Goal: Navigation & Orientation: Find specific page/section

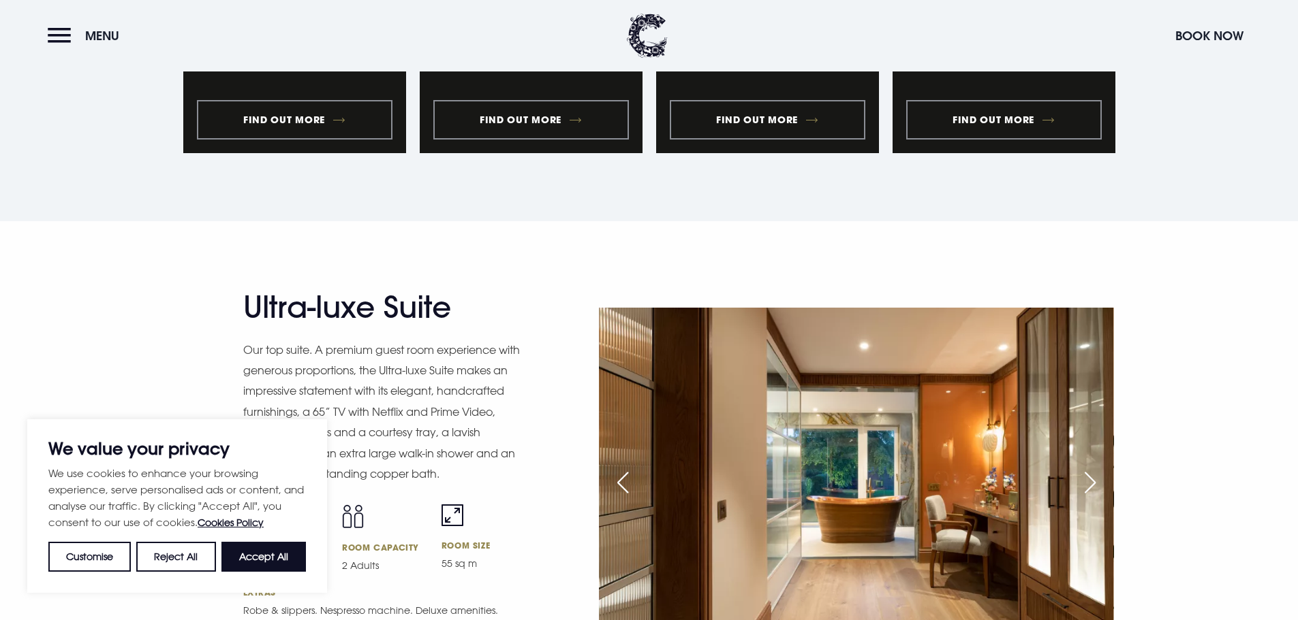
scroll to position [1635, 0]
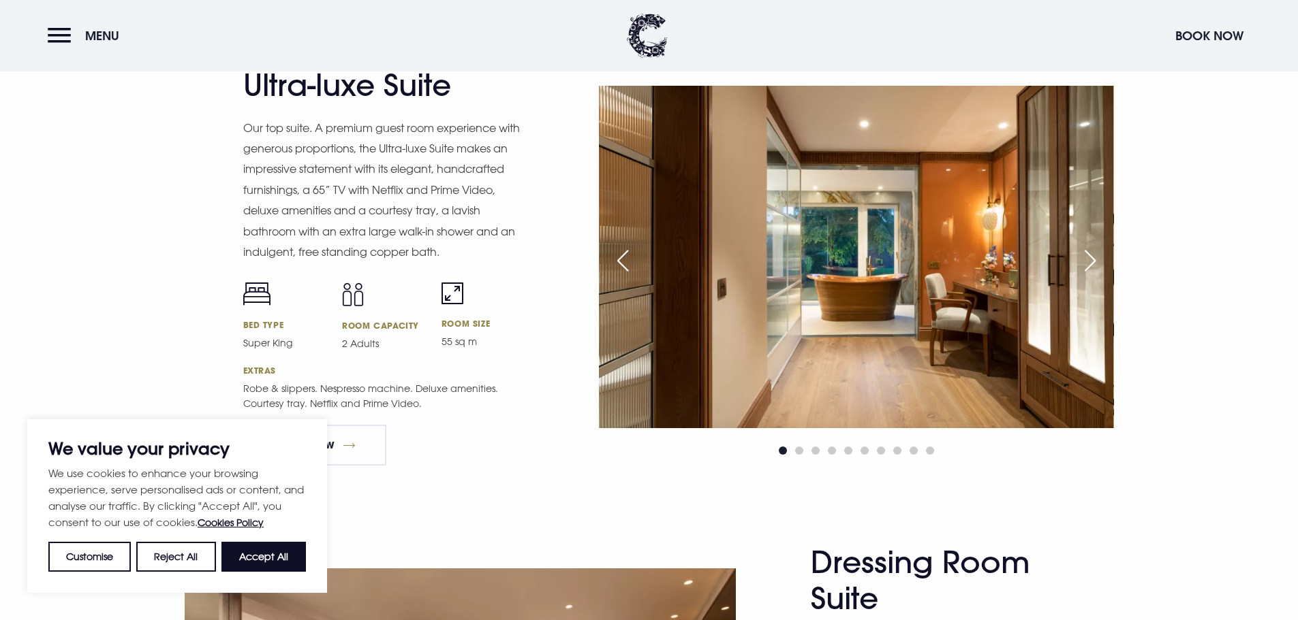
click at [1089, 255] on div "Next slide" at bounding box center [1090, 261] width 34 height 30
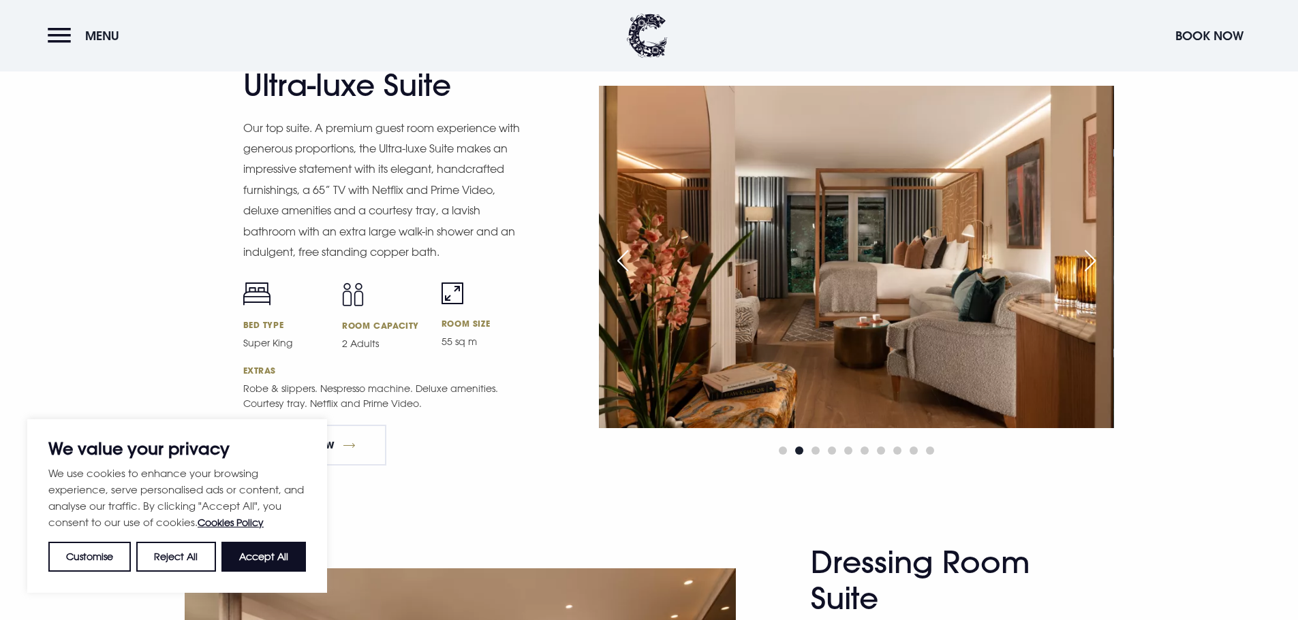
click at [1089, 255] on div "Next slide" at bounding box center [1090, 261] width 34 height 30
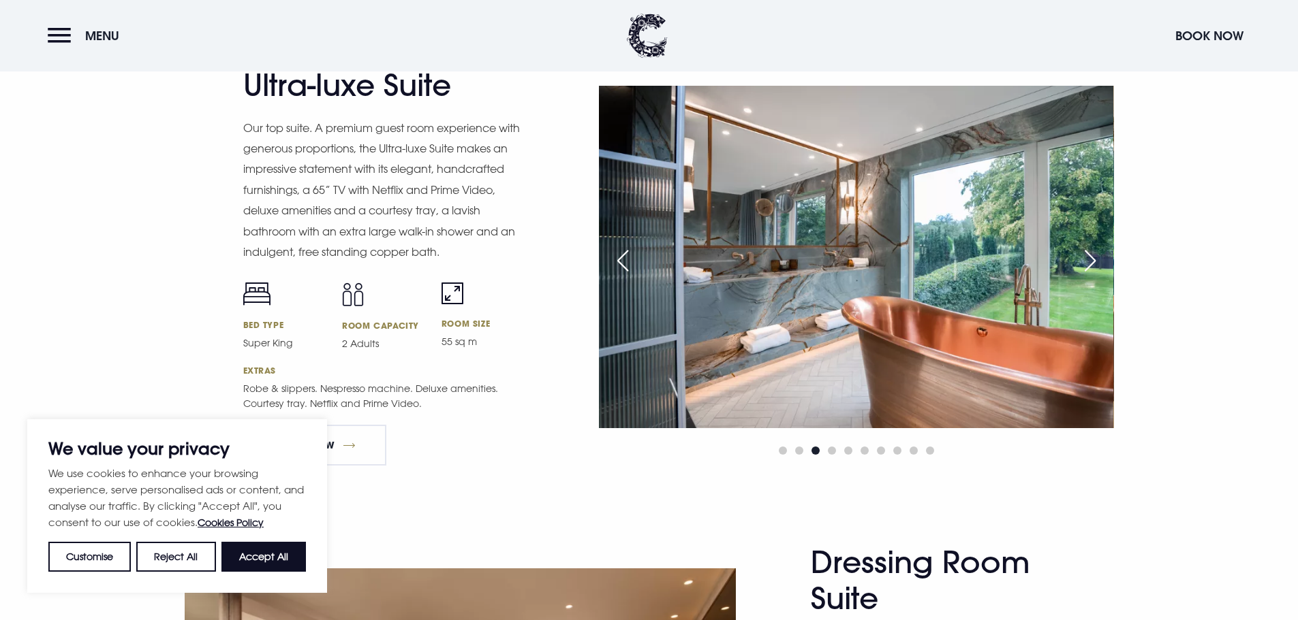
click at [1089, 255] on div "Next slide" at bounding box center [1090, 261] width 34 height 30
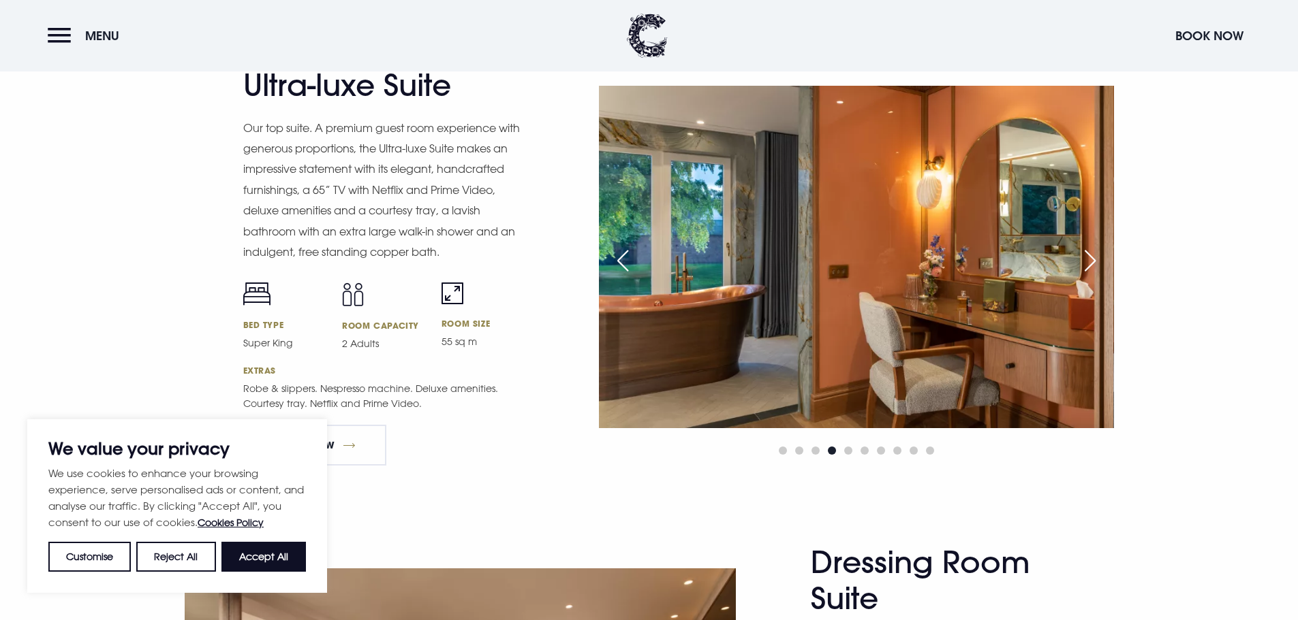
click at [1089, 255] on div "Next slide" at bounding box center [1090, 261] width 34 height 30
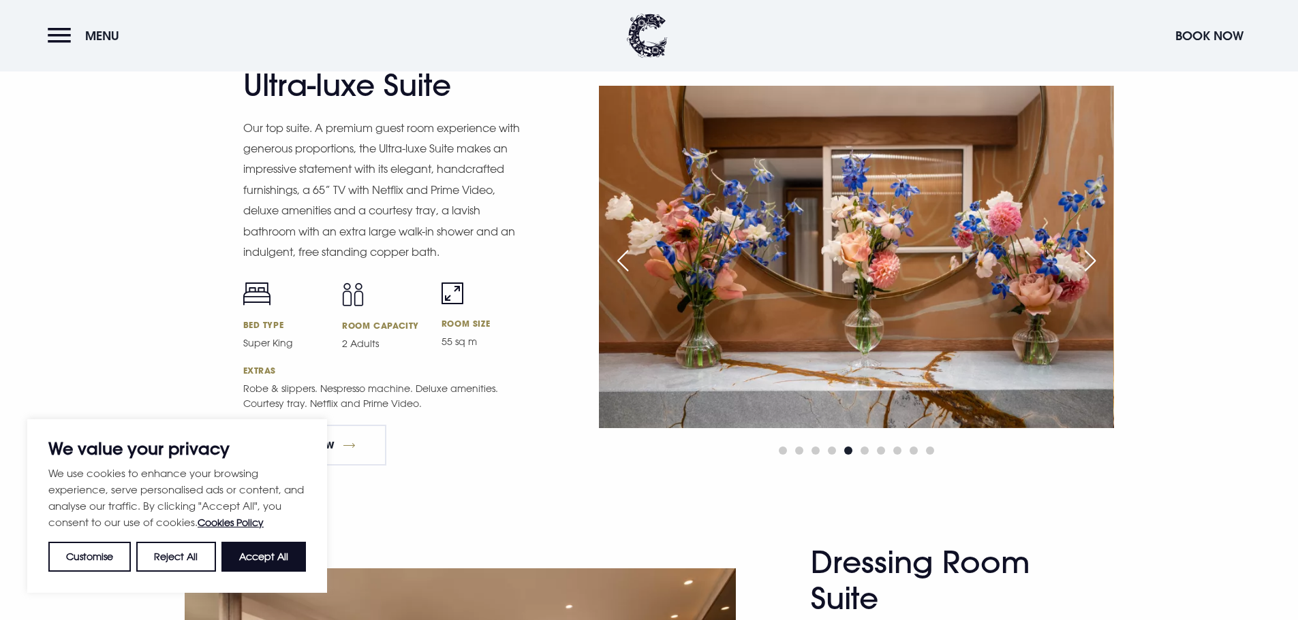
click at [1089, 255] on div "Next slide" at bounding box center [1090, 261] width 34 height 30
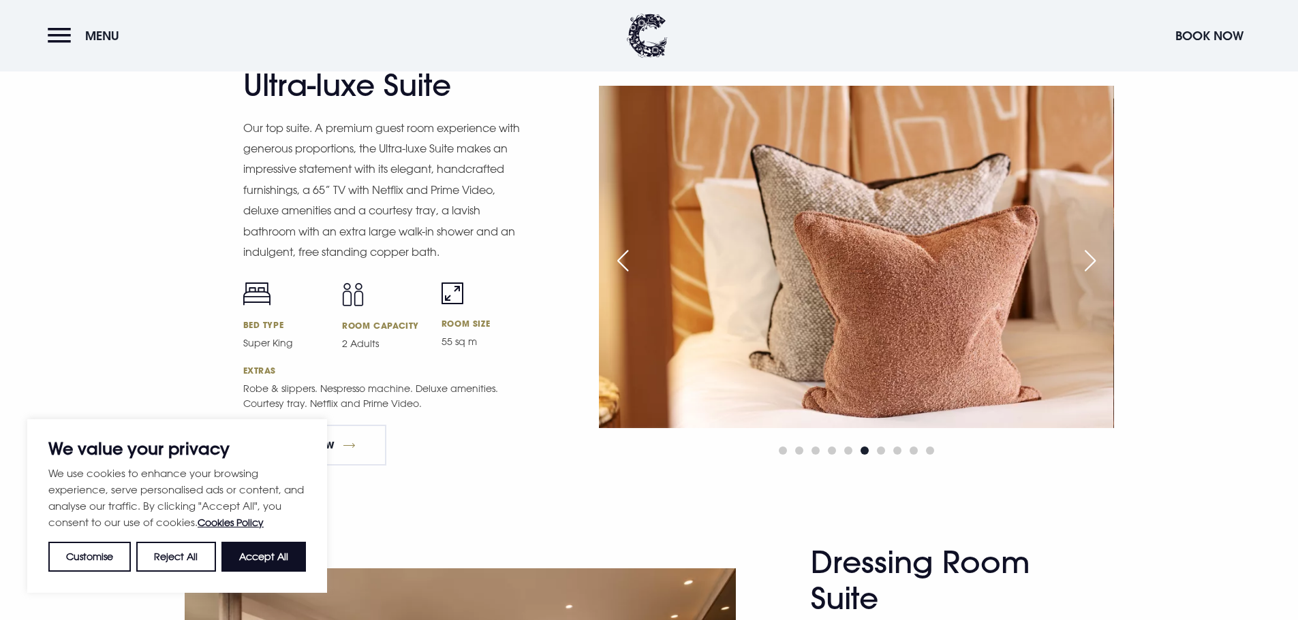
click at [1089, 255] on div "Next slide" at bounding box center [1090, 261] width 34 height 30
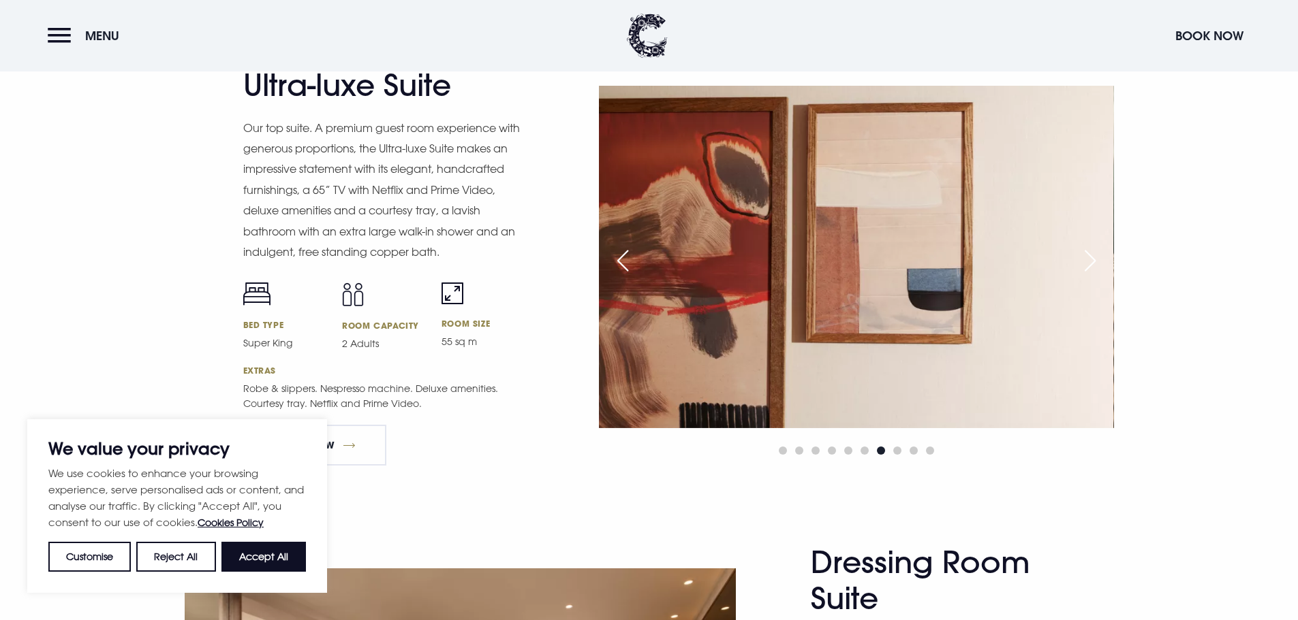
click at [1089, 255] on div "Next slide" at bounding box center [1090, 261] width 34 height 30
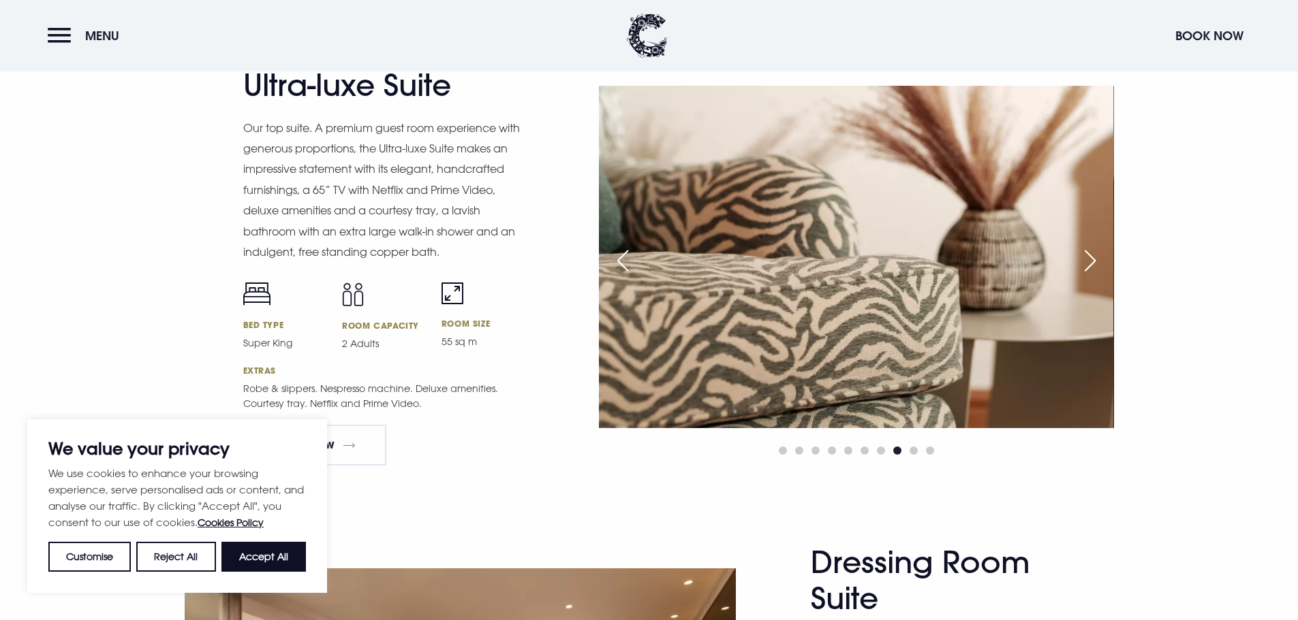
click at [1089, 255] on div "Next slide" at bounding box center [1090, 261] width 34 height 30
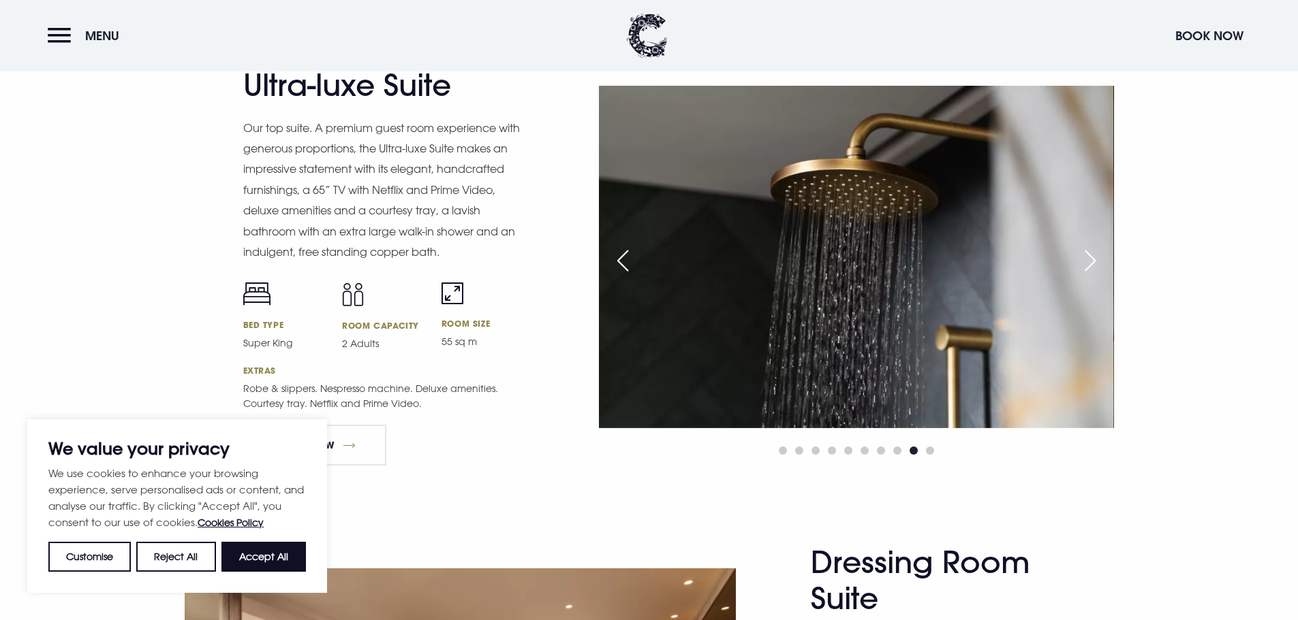
click at [1089, 255] on div "Next slide" at bounding box center [1090, 261] width 34 height 30
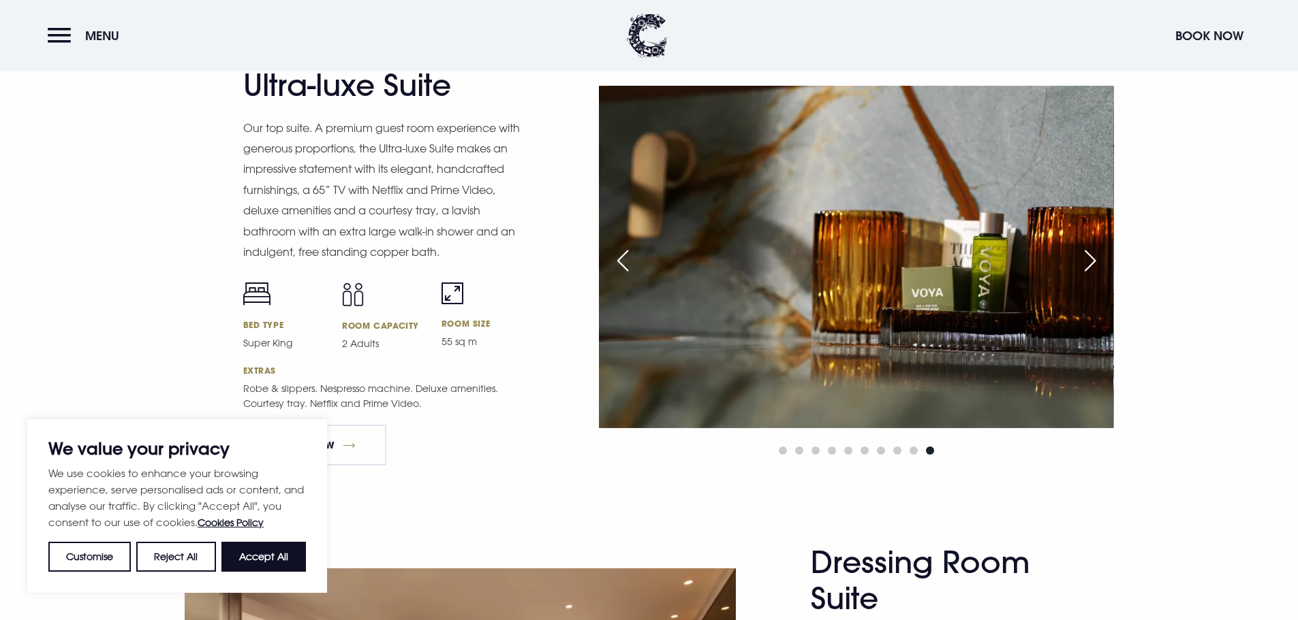
click at [1089, 255] on div "Next slide" at bounding box center [1090, 261] width 34 height 30
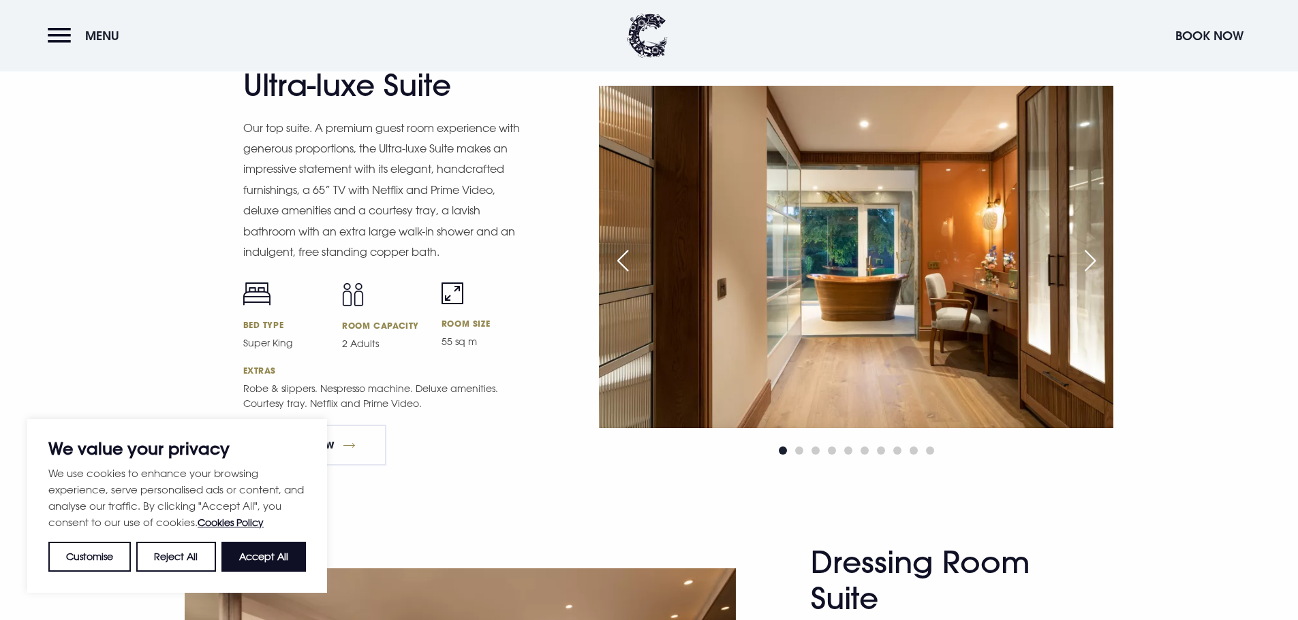
click at [1089, 255] on div "Next slide" at bounding box center [1090, 261] width 34 height 30
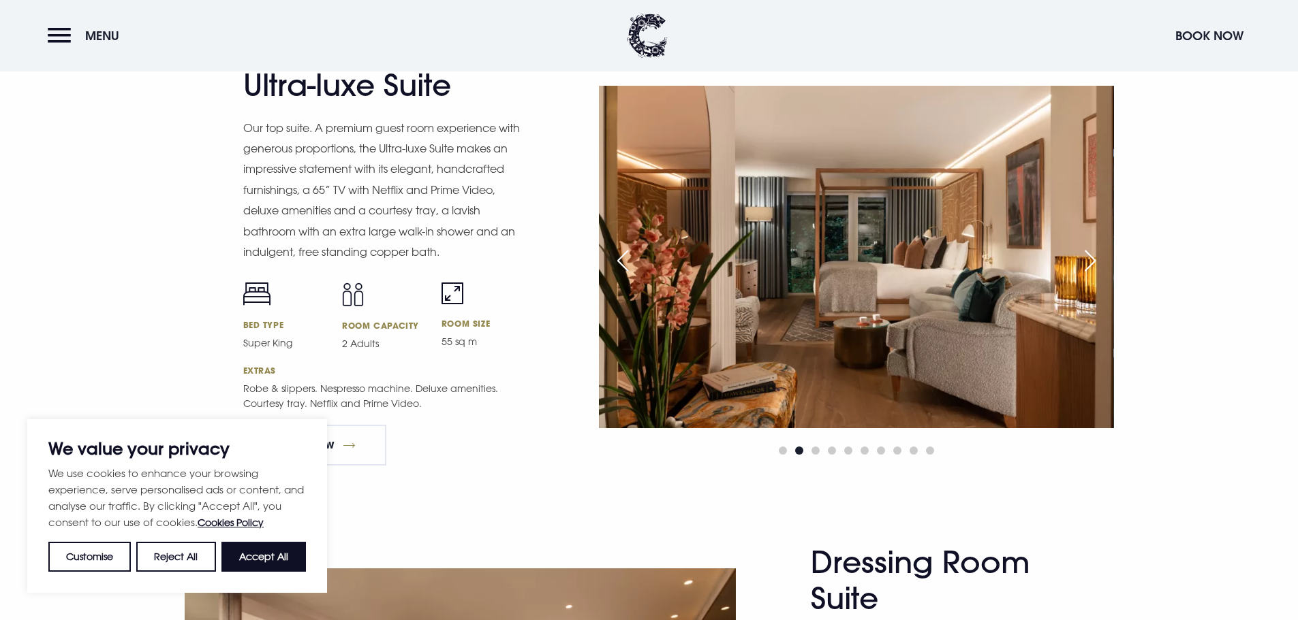
click at [1089, 255] on div "Next slide" at bounding box center [1090, 261] width 34 height 30
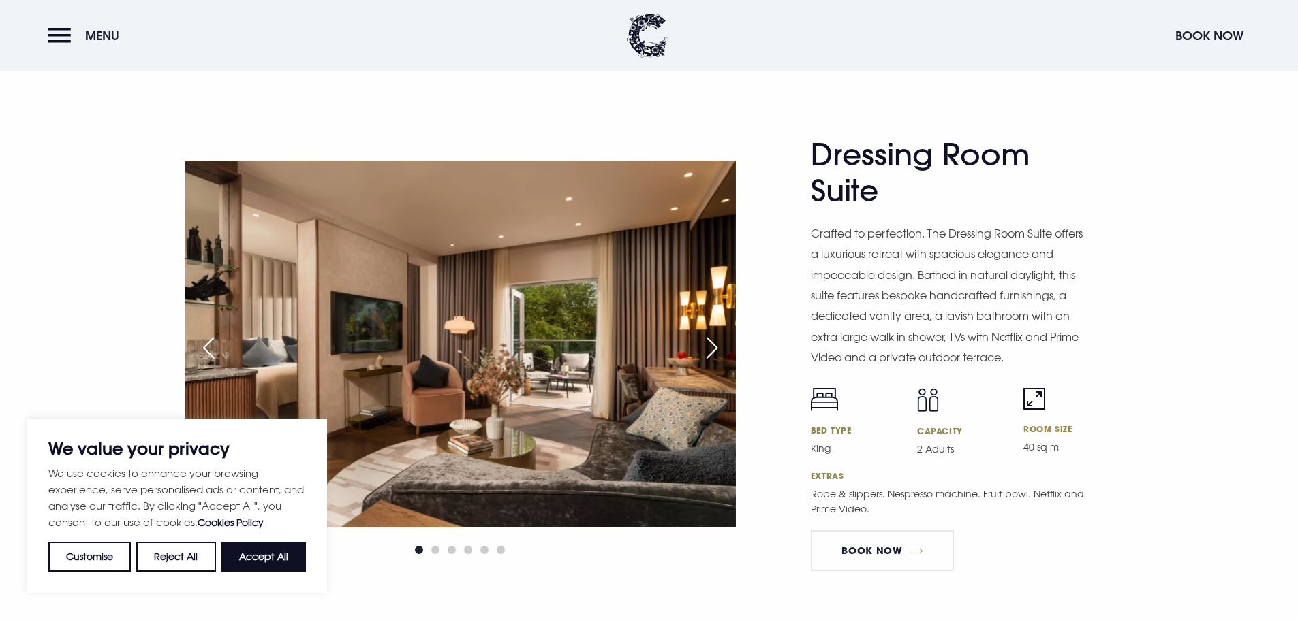
scroll to position [2043, 0]
click at [722, 336] on div "Next slide" at bounding box center [712, 347] width 34 height 30
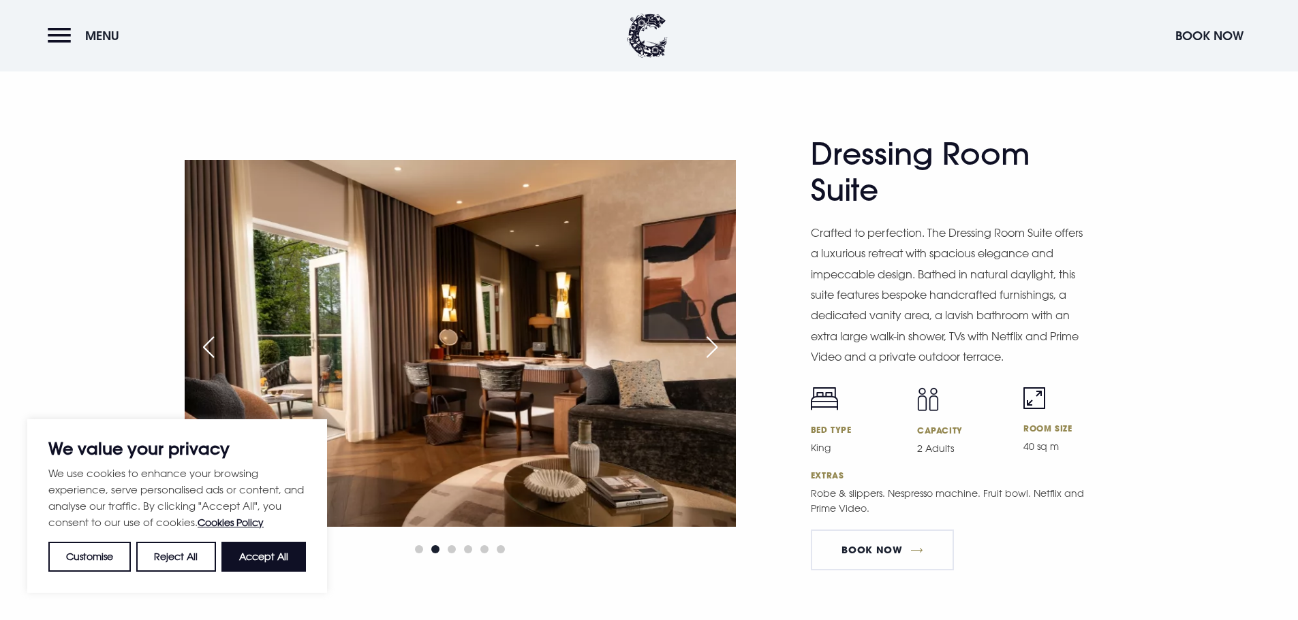
click at [722, 336] on div "Next slide" at bounding box center [712, 347] width 34 height 30
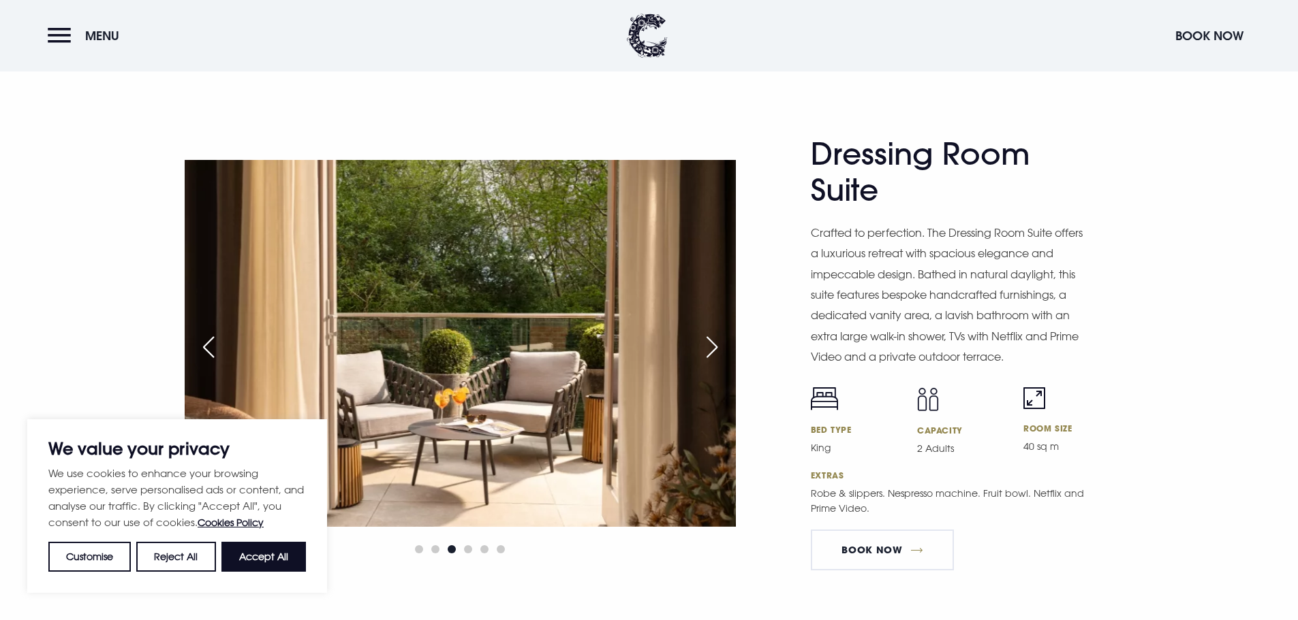
click at [724, 334] on div "Next slide" at bounding box center [712, 347] width 34 height 30
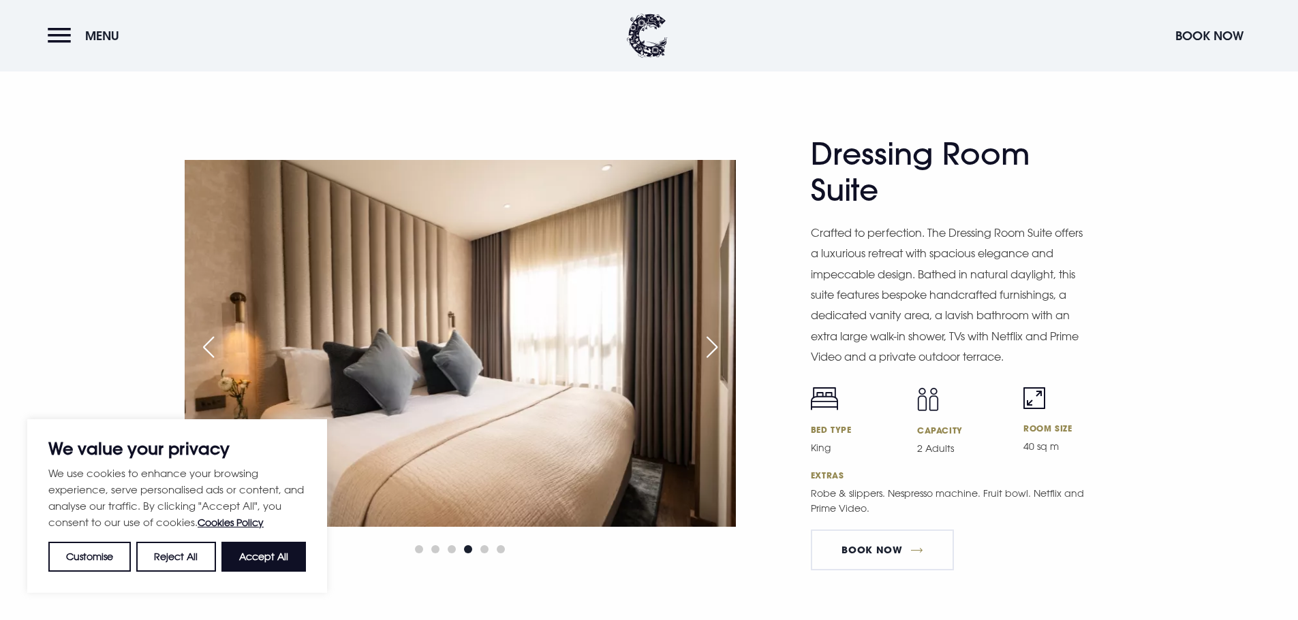
click at [724, 334] on div "Next slide" at bounding box center [712, 347] width 34 height 30
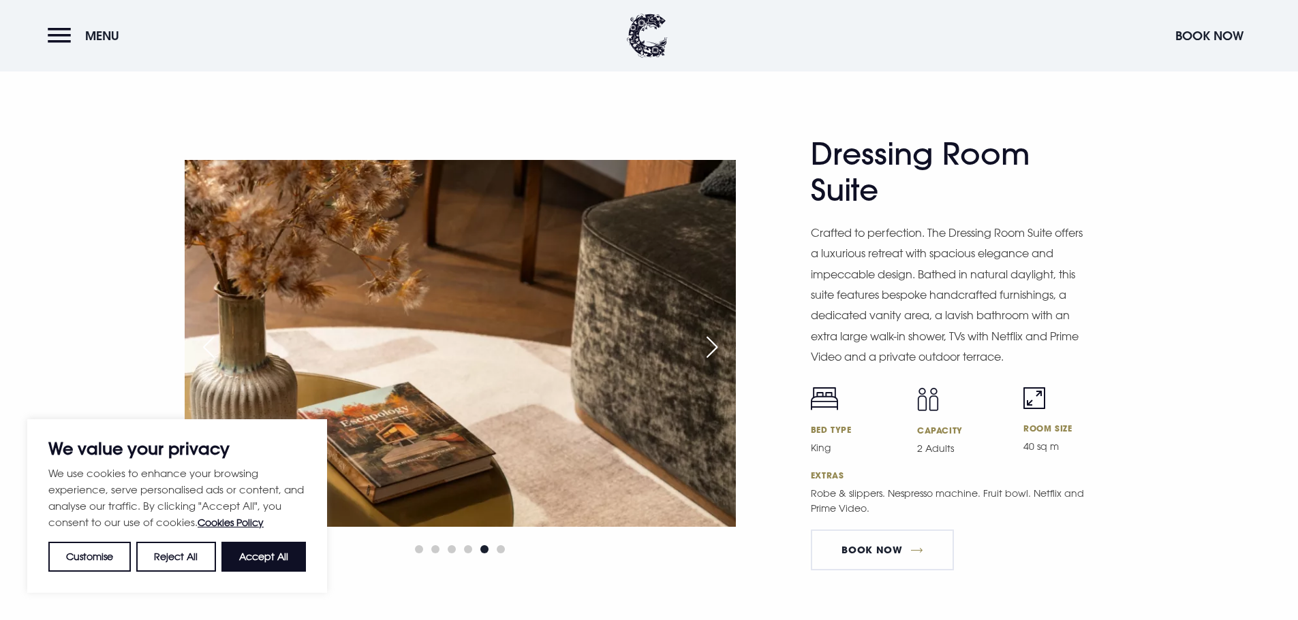
click at [724, 334] on div "Next slide" at bounding box center [712, 347] width 34 height 30
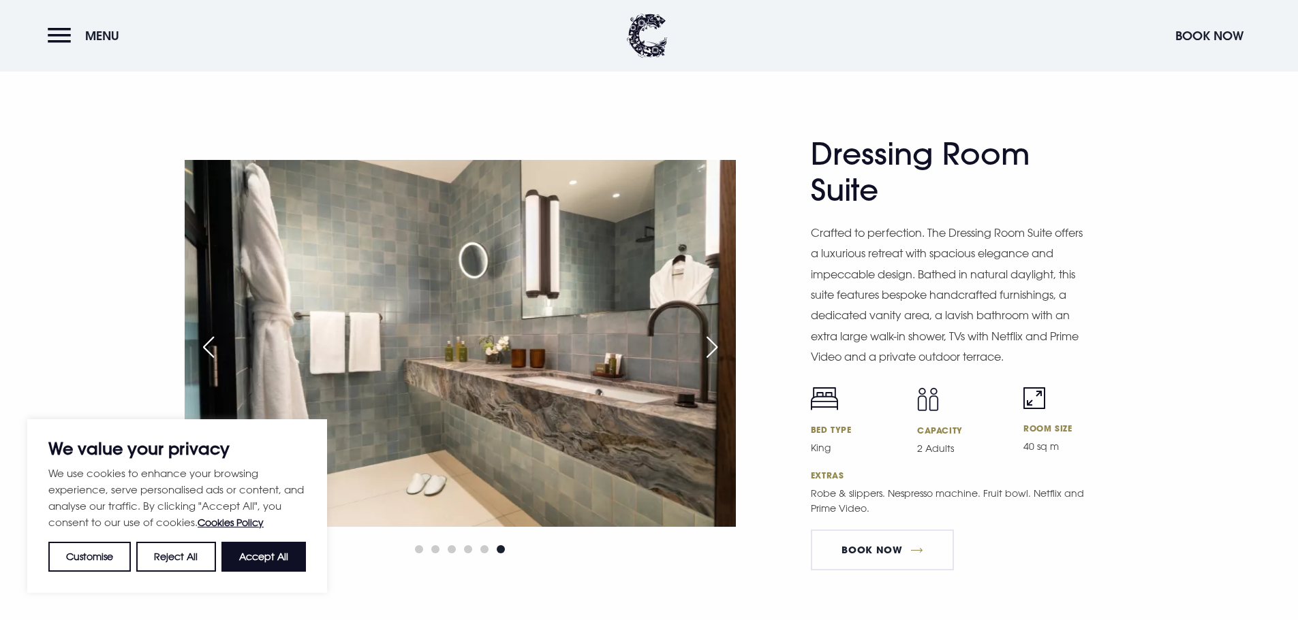
click at [724, 334] on div "Next slide" at bounding box center [712, 347] width 34 height 30
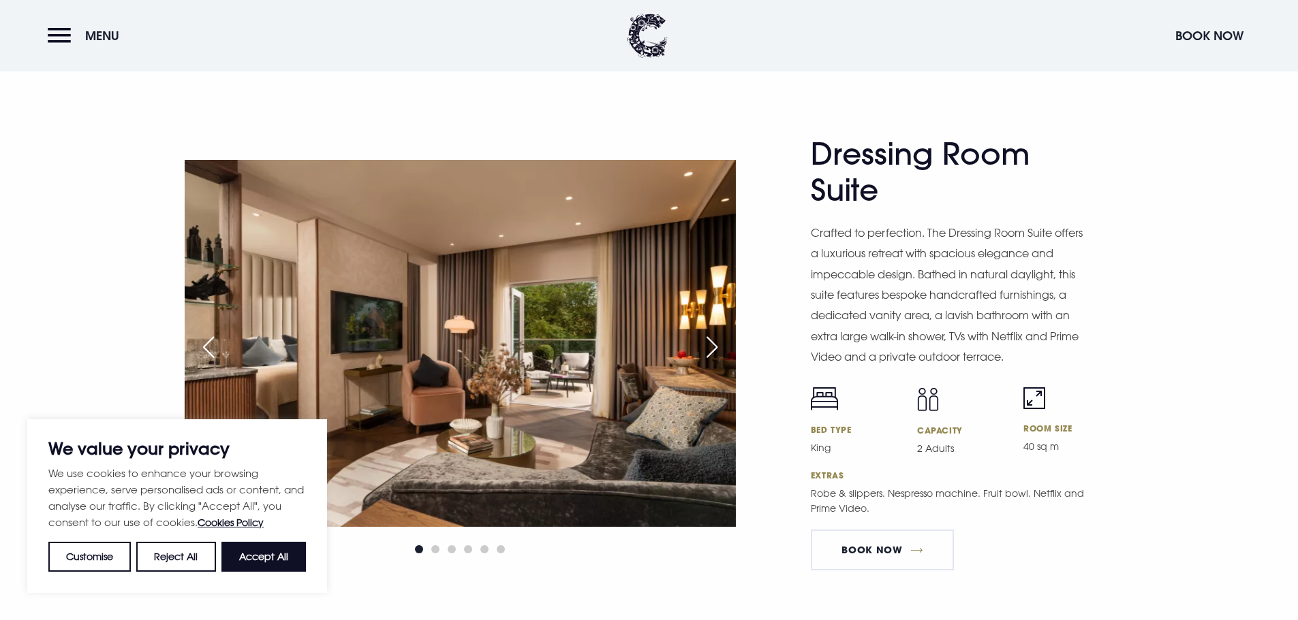
click at [724, 334] on div "Next slide" at bounding box center [712, 347] width 34 height 30
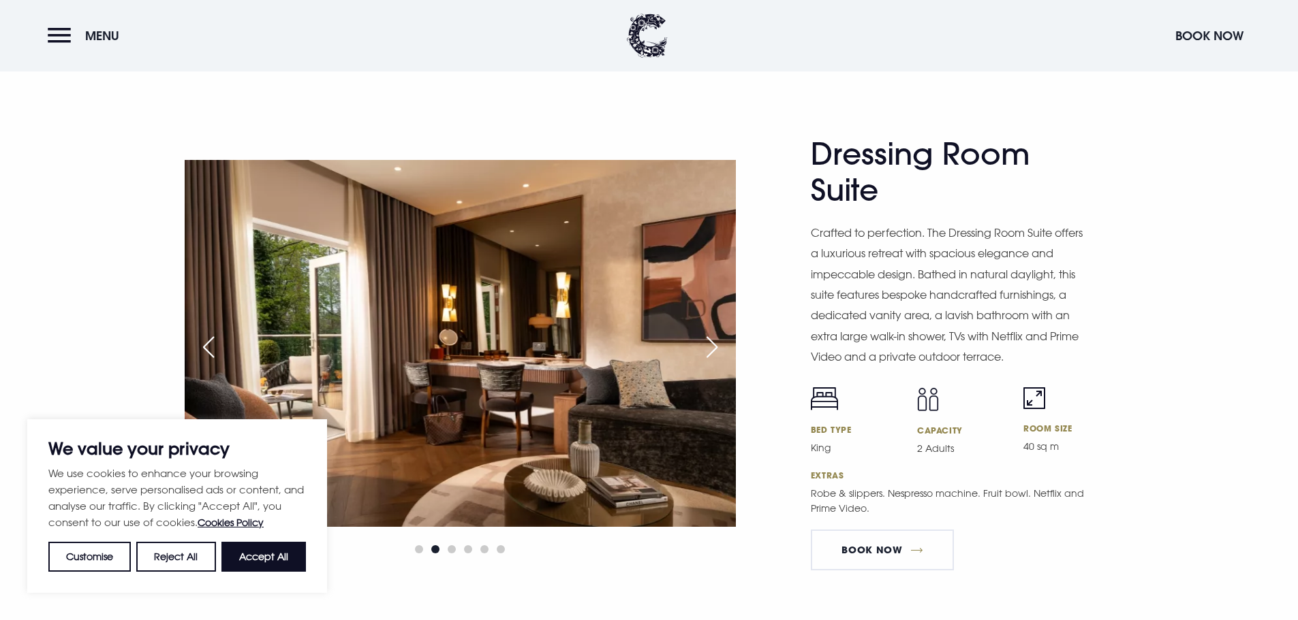
click at [724, 334] on div "Next slide" at bounding box center [712, 347] width 34 height 30
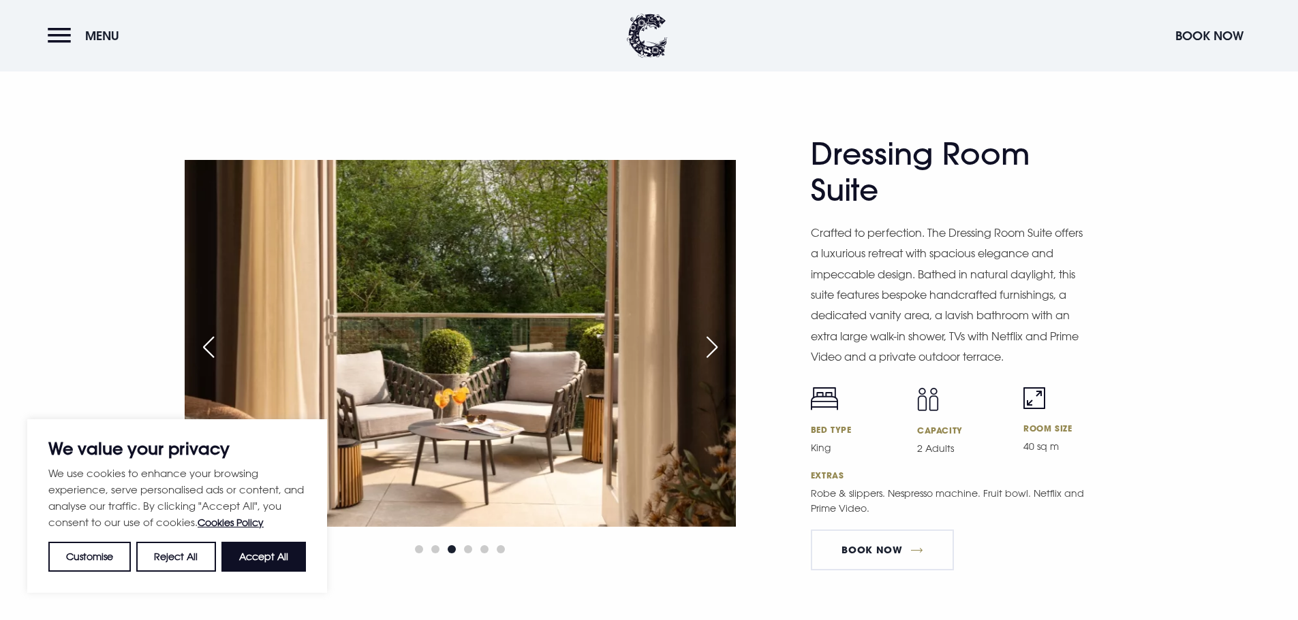
click at [724, 334] on div "Next slide" at bounding box center [712, 347] width 34 height 30
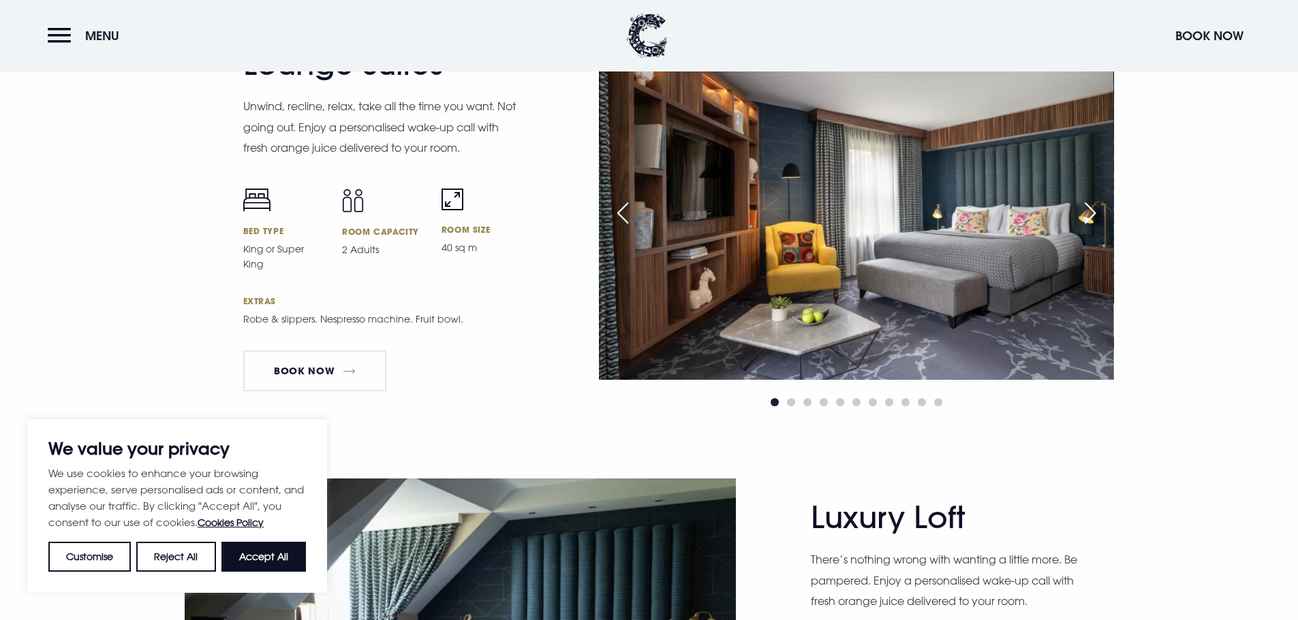
scroll to position [2656, 0]
click at [1078, 210] on div "Next slide" at bounding box center [1090, 213] width 34 height 30
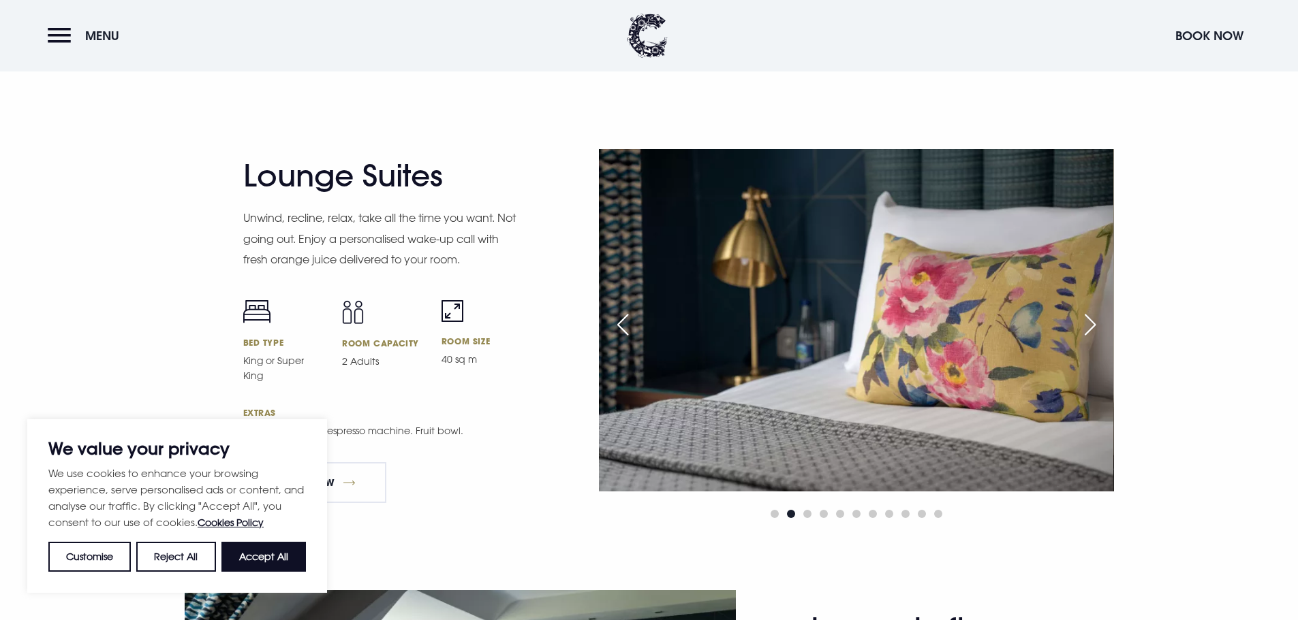
scroll to position [2520, 0]
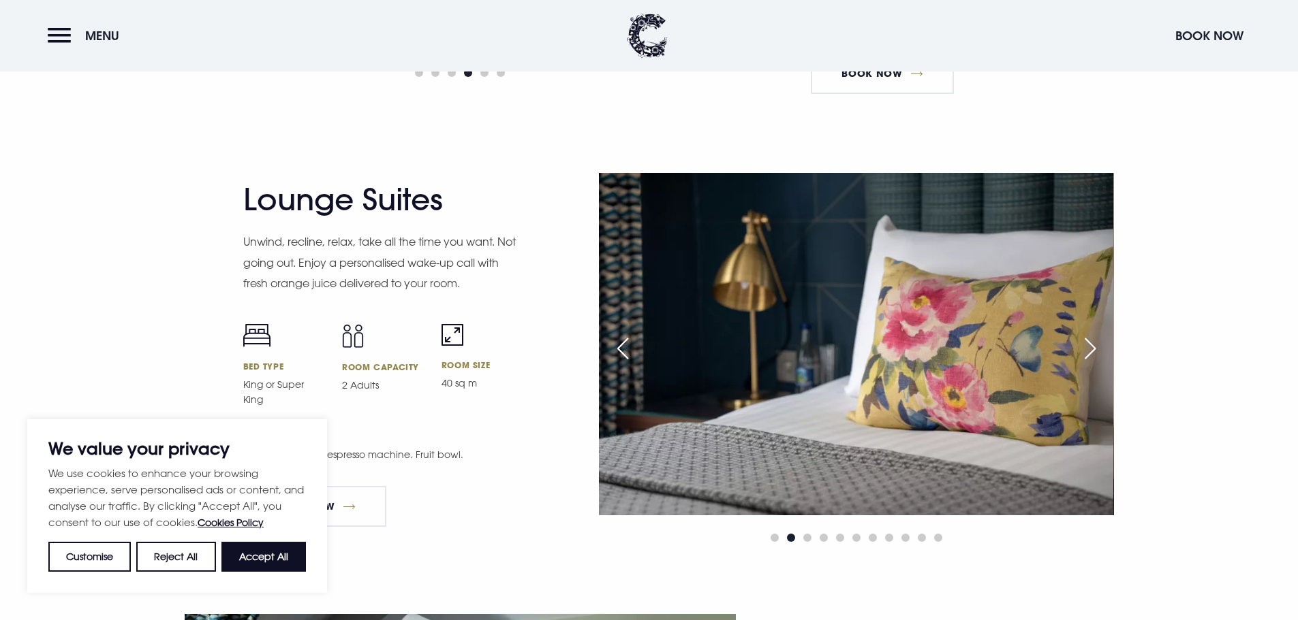
click at [1087, 343] on div "Next slide" at bounding box center [1090, 349] width 34 height 30
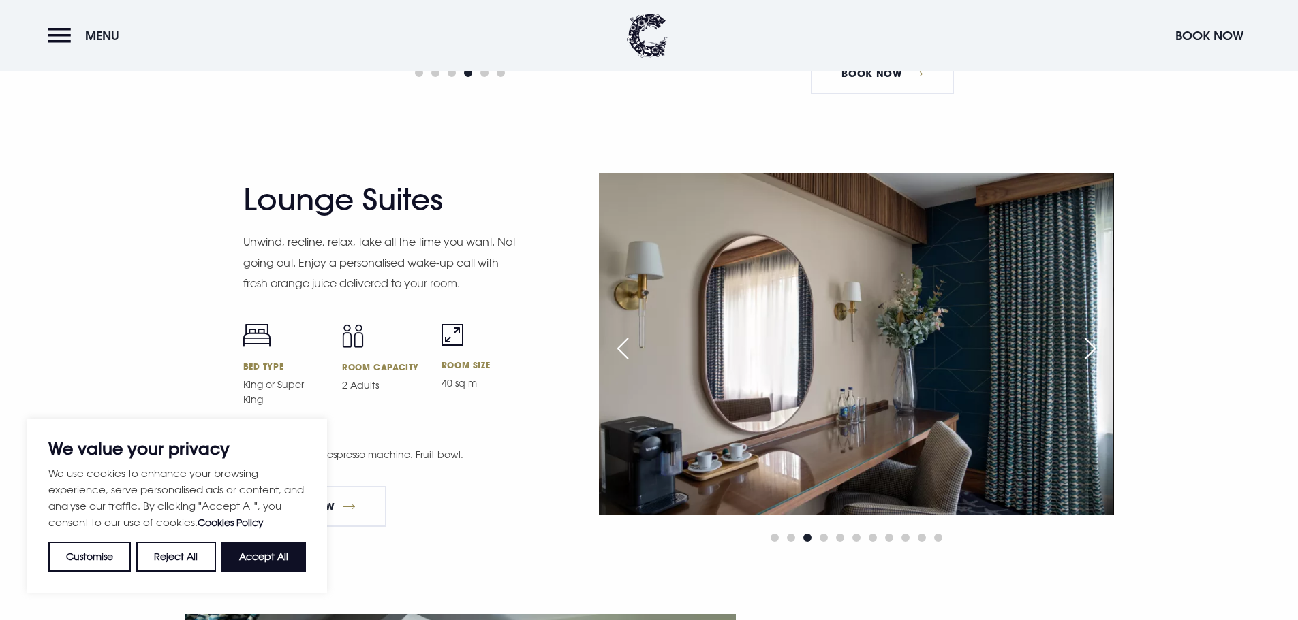
click at [1087, 343] on div "Next slide" at bounding box center [1090, 349] width 34 height 30
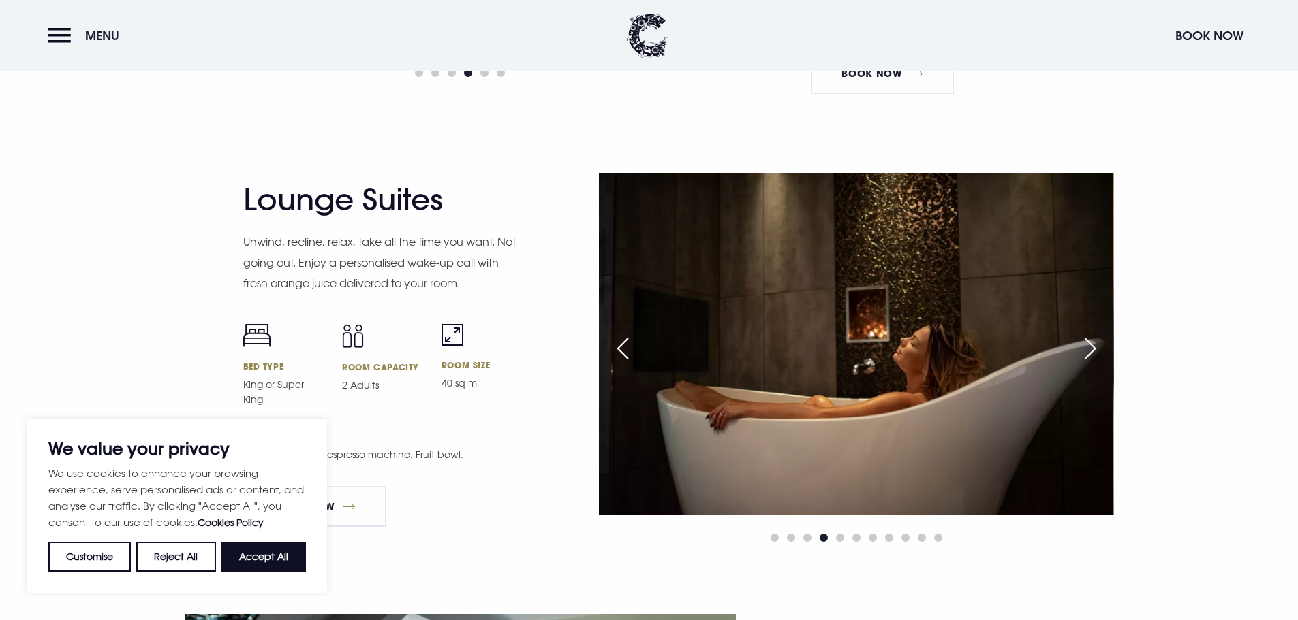
click at [1087, 343] on div "Next slide" at bounding box center [1090, 349] width 34 height 30
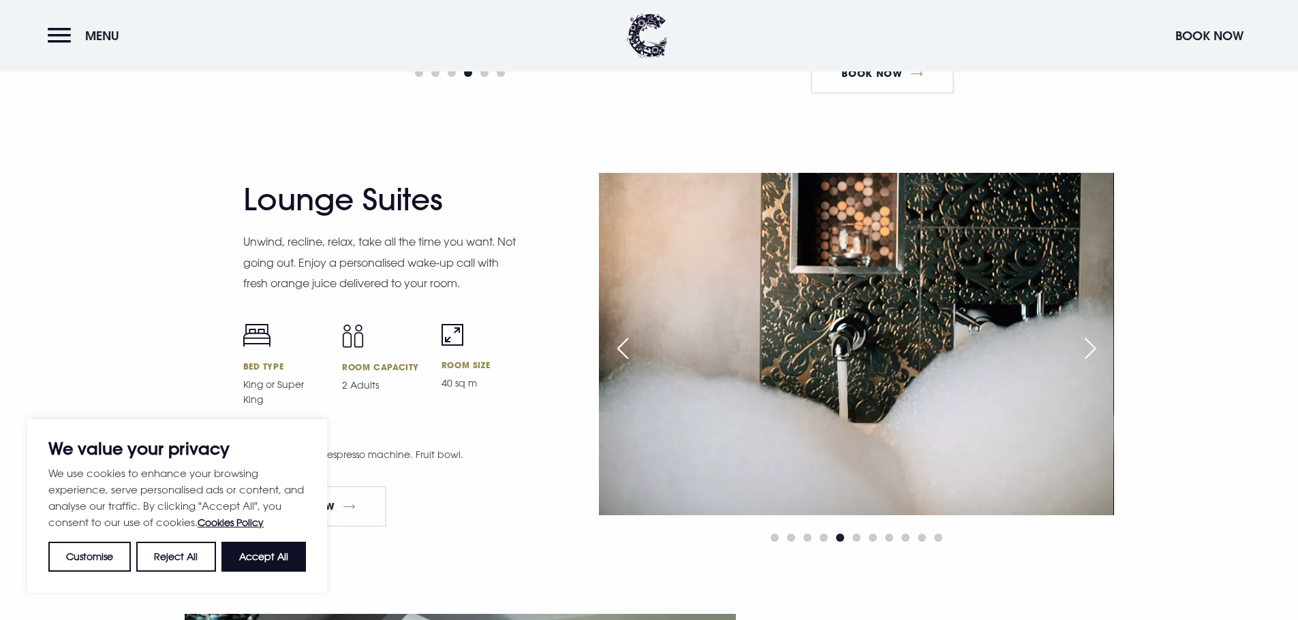
click at [1087, 343] on div "Next slide" at bounding box center [1090, 349] width 34 height 30
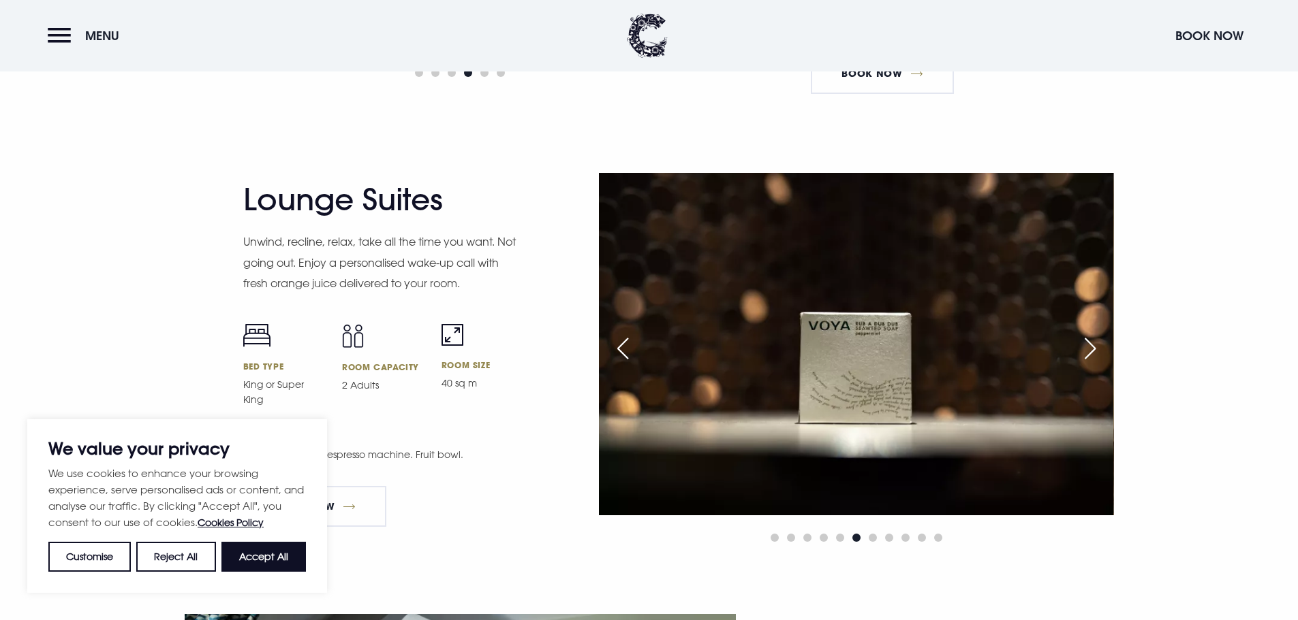
click at [1087, 343] on div "Next slide" at bounding box center [1090, 349] width 34 height 30
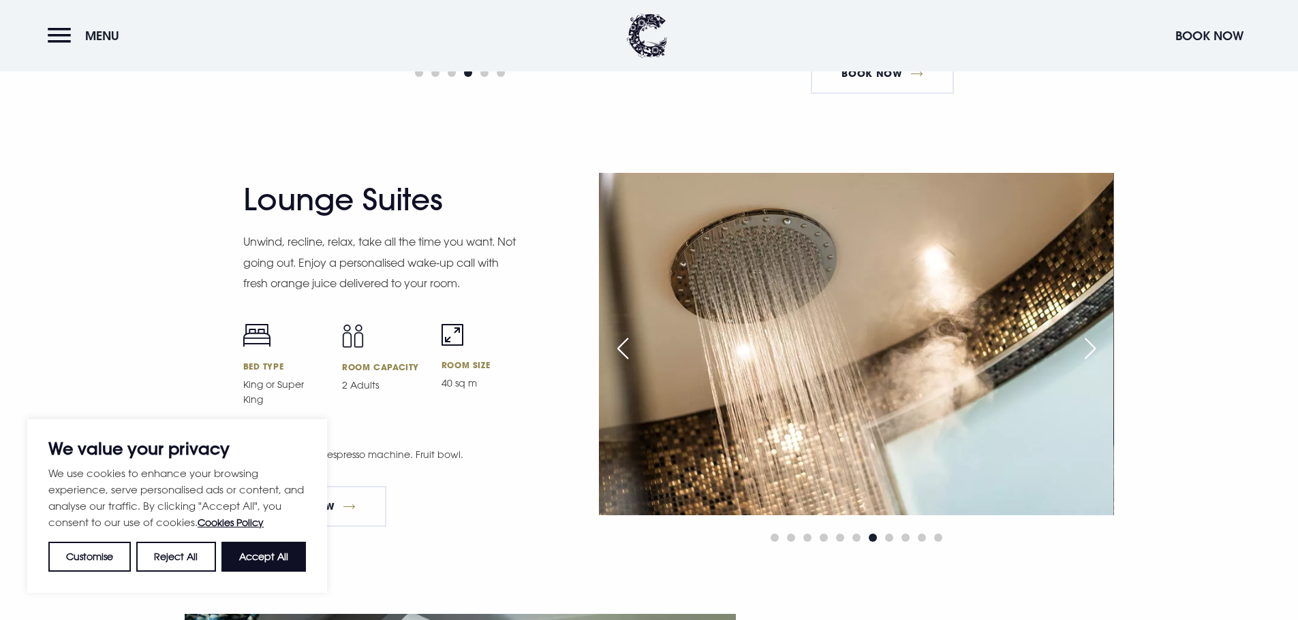
click at [1087, 343] on div "Next slide" at bounding box center [1090, 349] width 34 height 30
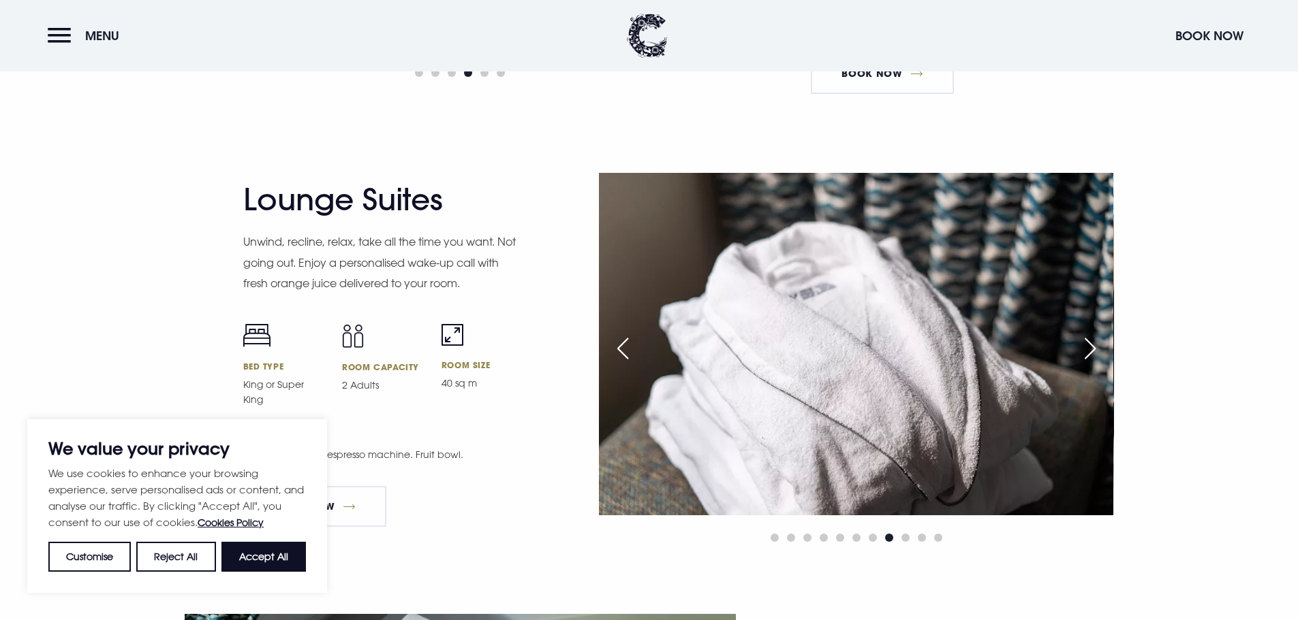
click at [1087, 343] on div "Next slide" at bounding box center [1090, 349] width 34 height 30
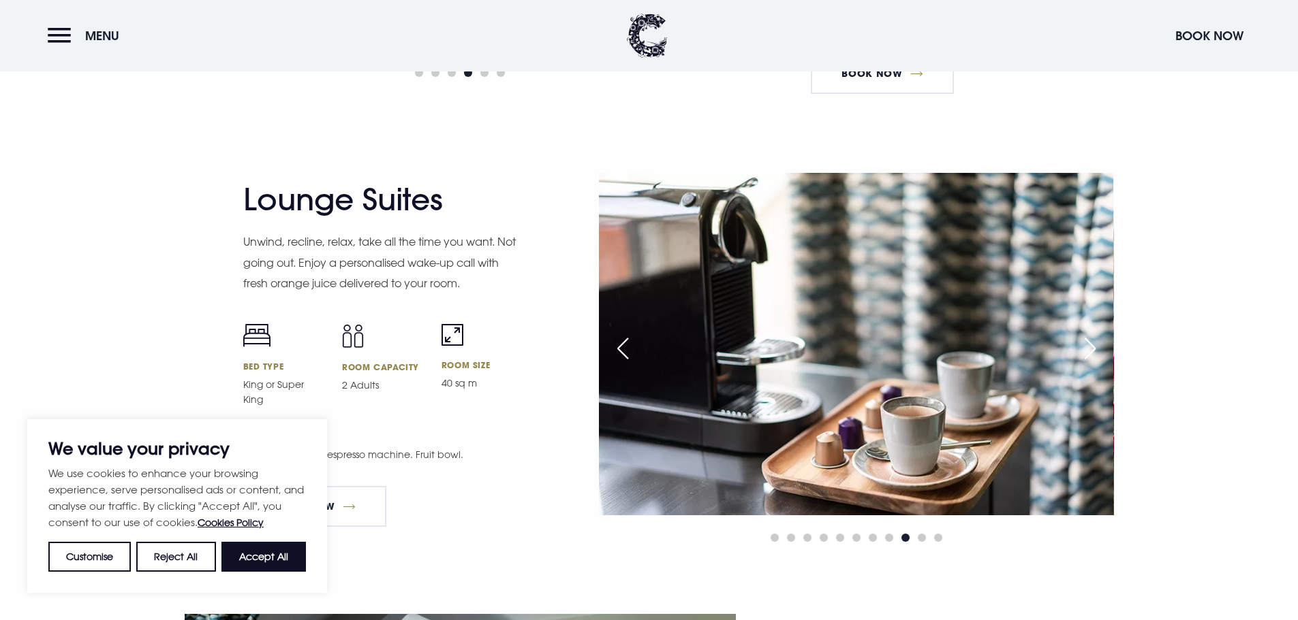
click at [1087, 343] on div "Next slide" at bounding box center [1090, 349] width 34 height 30
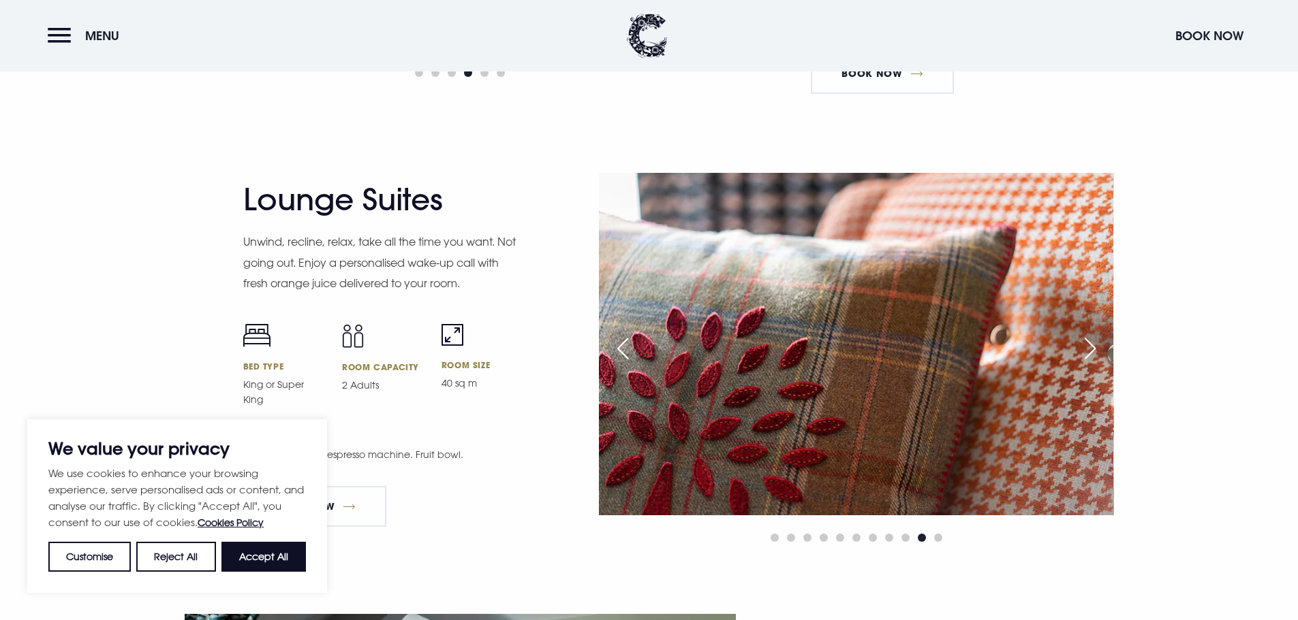
click at [1087, 343] on div "Next slide" at bounding box center [1090, 349] width 34 height 30
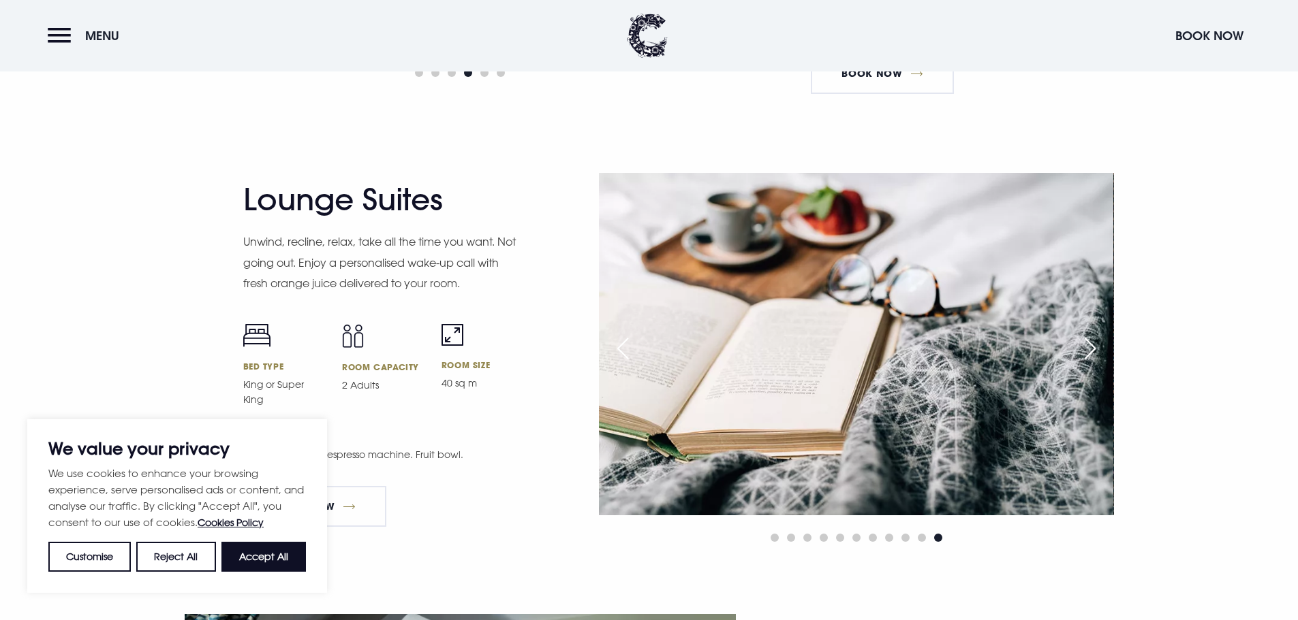
click at [1087, 343] on div "Next slide" at bounding box center [1090, 349] width 34 height 30
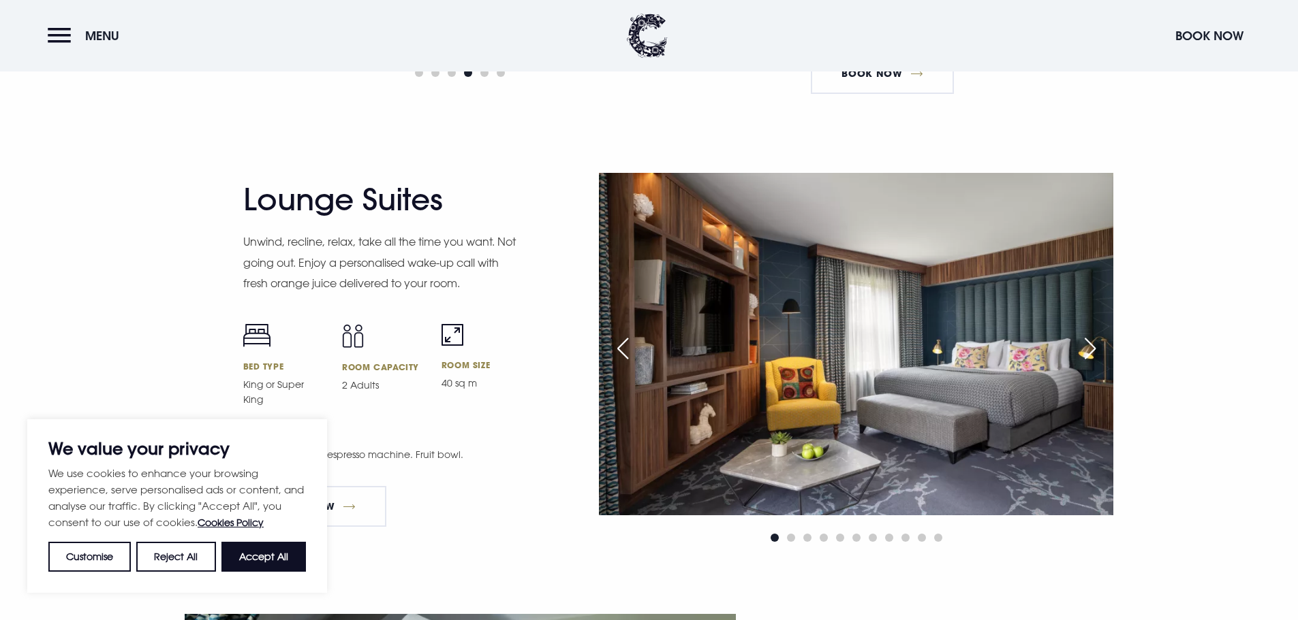
click at [1087, 343] on div "Next slide" at bounding box center [1090, 349] width 34 height 30
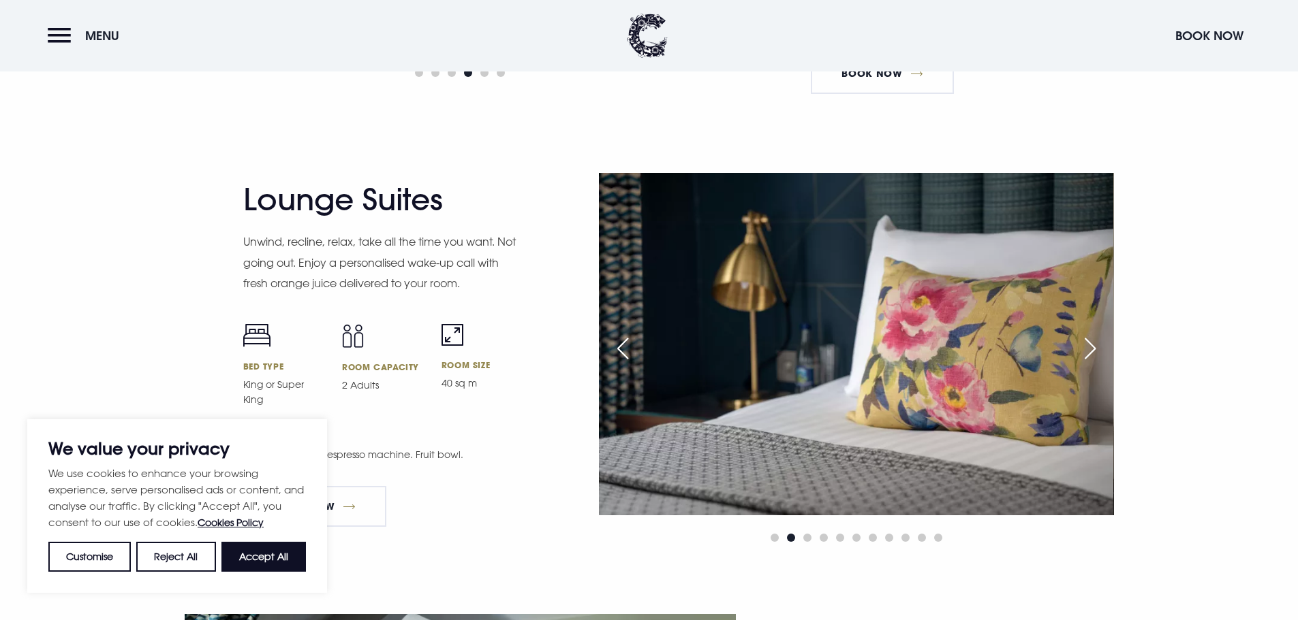
click at [1087, 343] on div "Next slide" at bounding box center [1090, 349] width 34 height 30
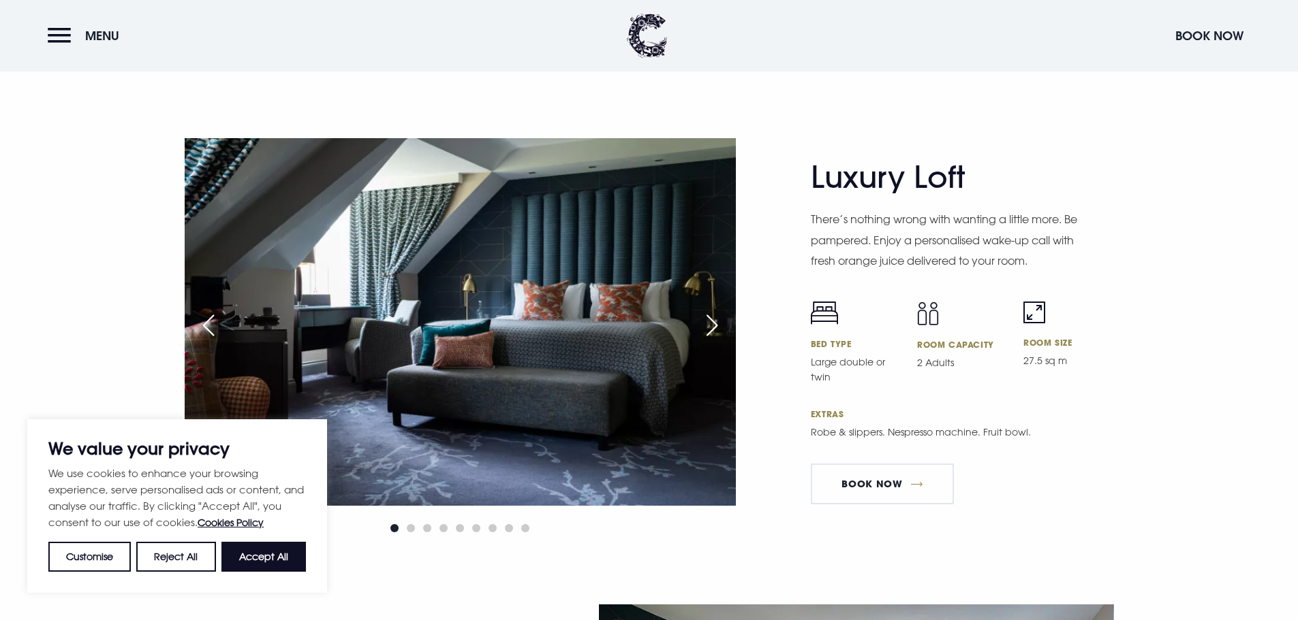
scroll to position [2997, 0]
click at [725, 331] on div "Next slide" at bounding box center [712, 325] width 34 height 30
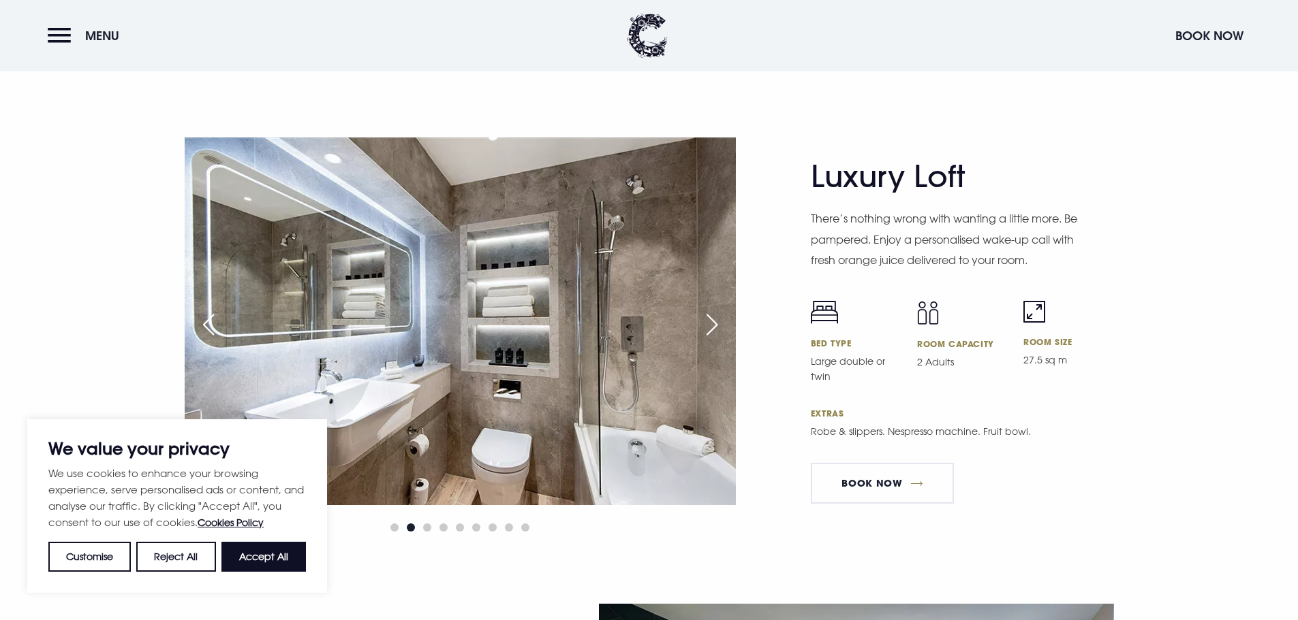
click at [725, 331] on div "Next slide" at bounding box center [712, 325] width 34 height 30
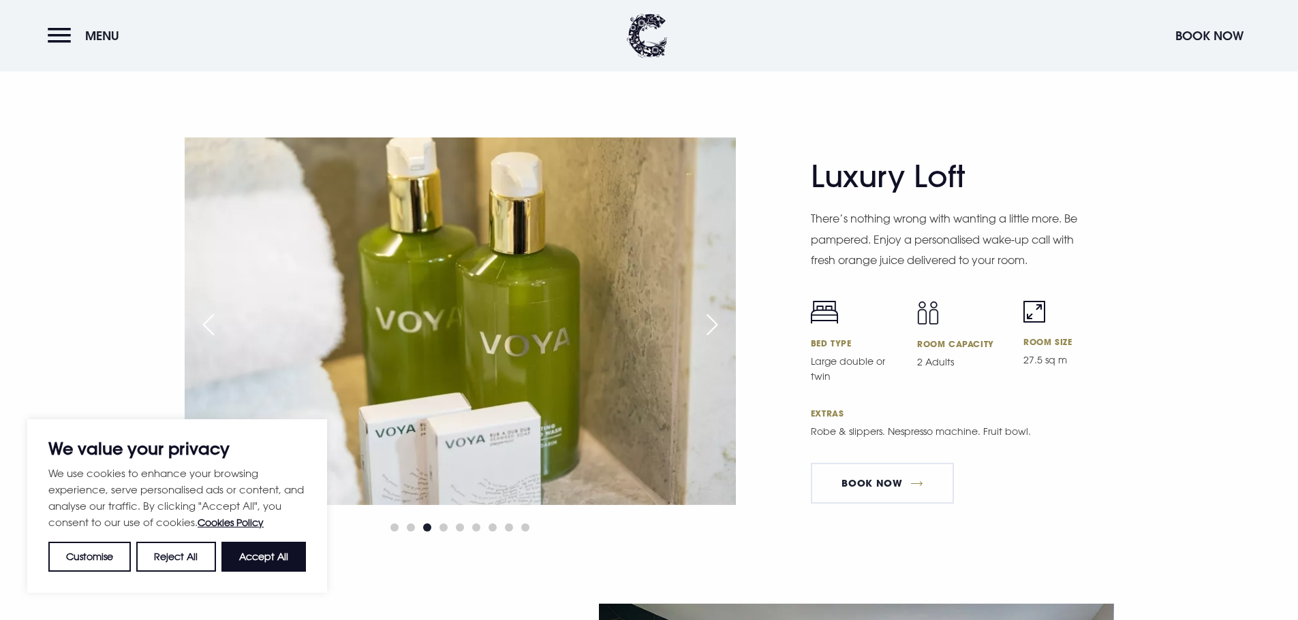
click at [725, 331] on div "Next slide" at bounding box center [712, 325] width 34 height 30
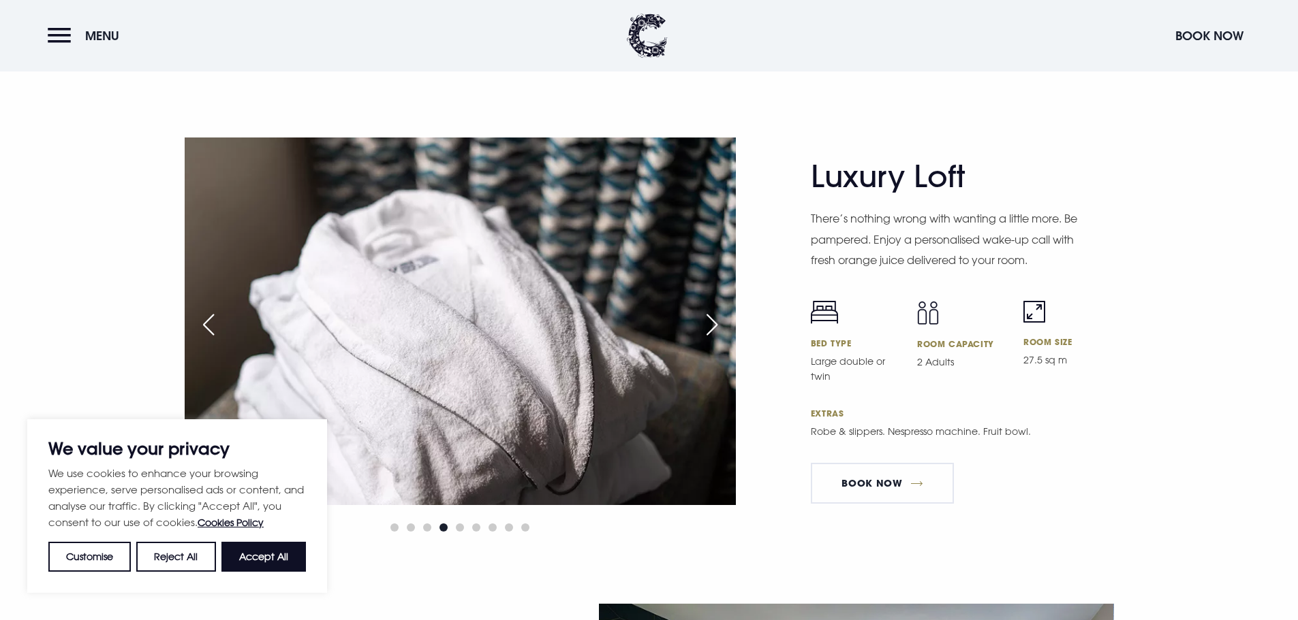
click at [725, 331] on div "Next slide" at bounding box center [712, 325] width 34 height 30
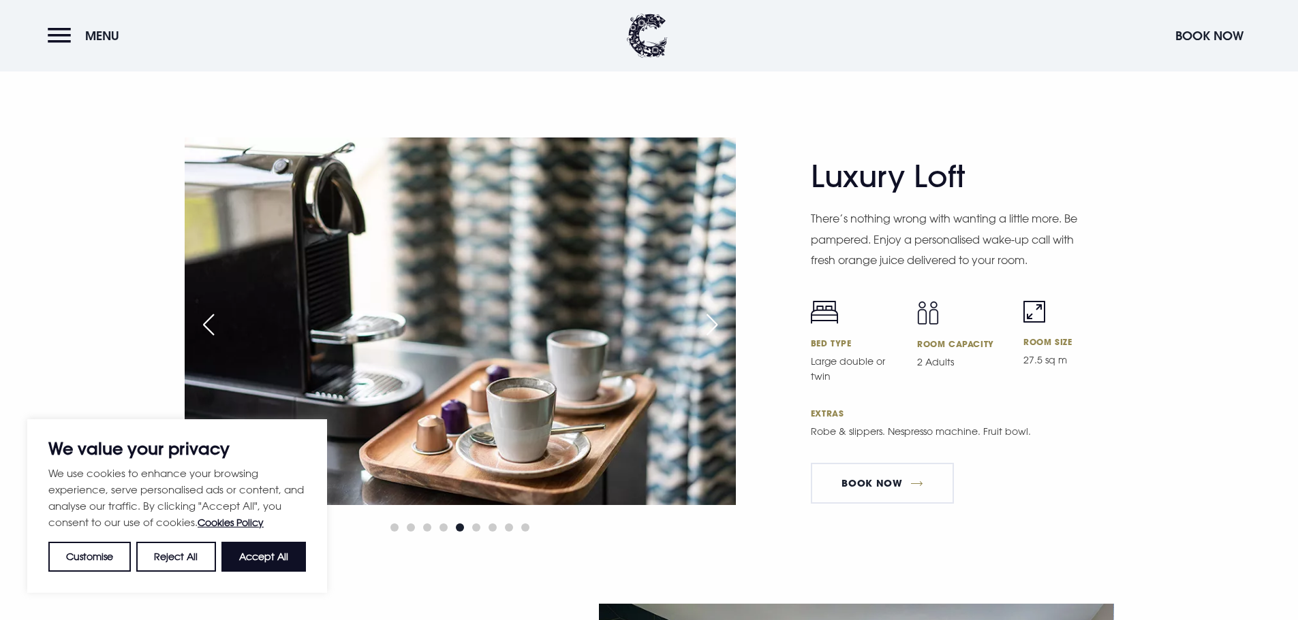
click at [725, 331] on div "Next slide" at bounding box center [712, 325] width 34 height 30
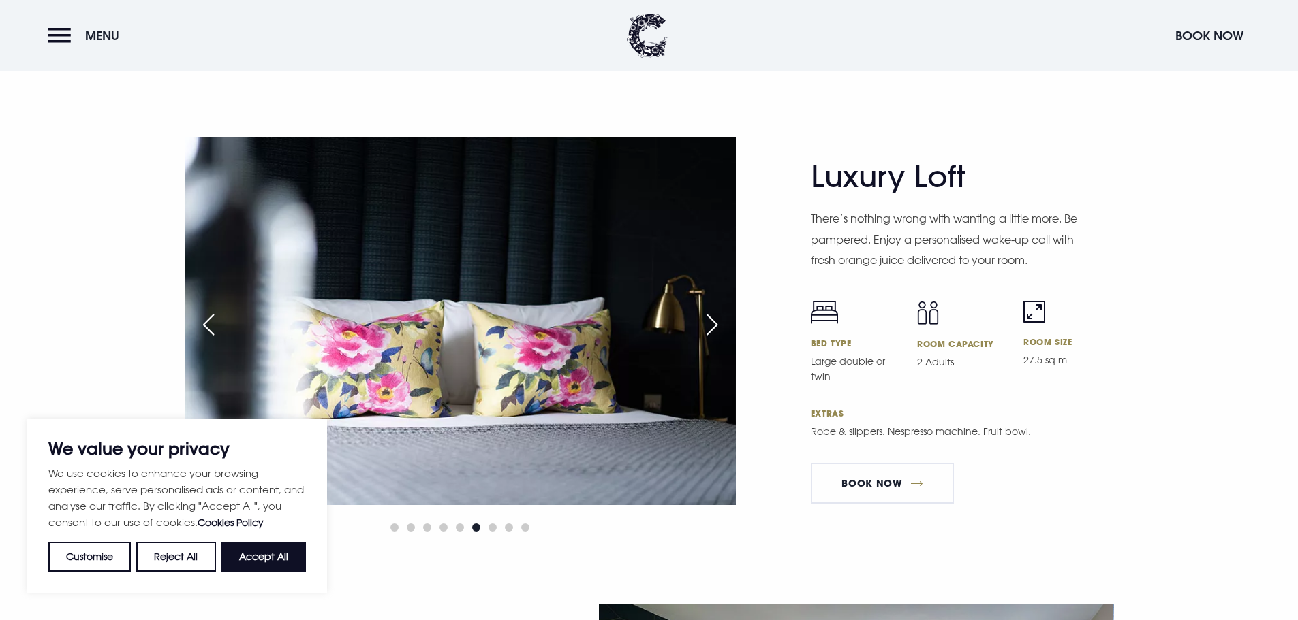
click at [725, 331] on div "Next slide" at bounding box center [712, 325] width 34 height 30
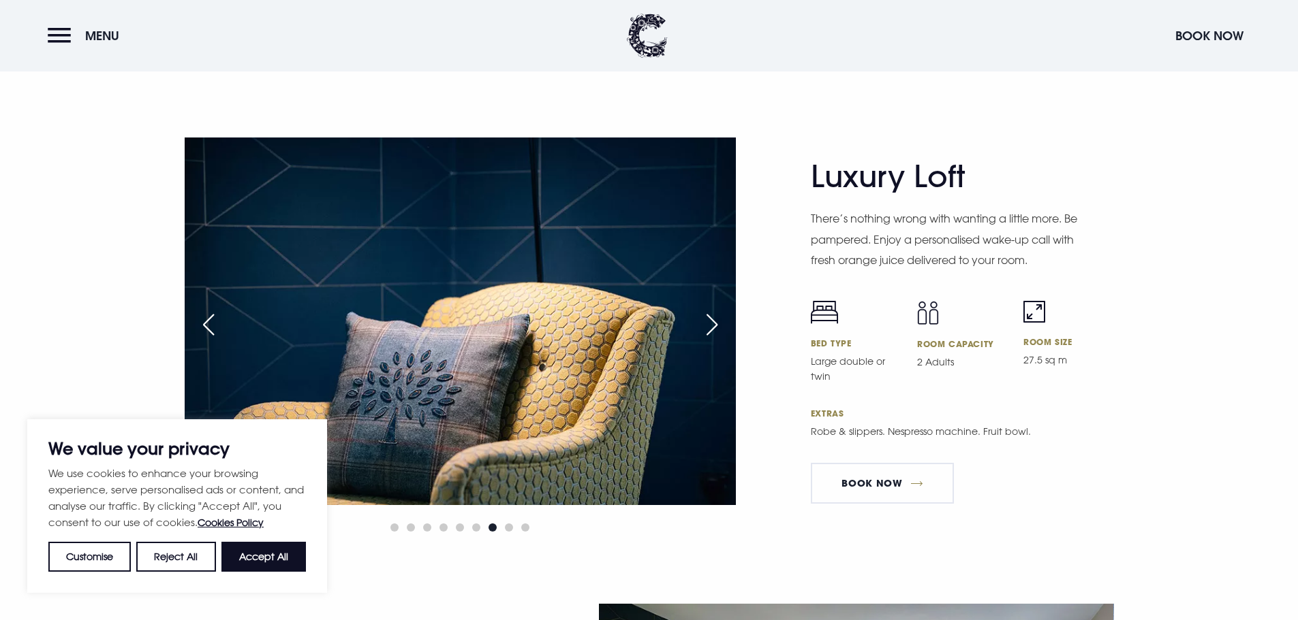
click at [725, 331] on div "Next slide" at bounding box center [712, 325] width 34 height 30
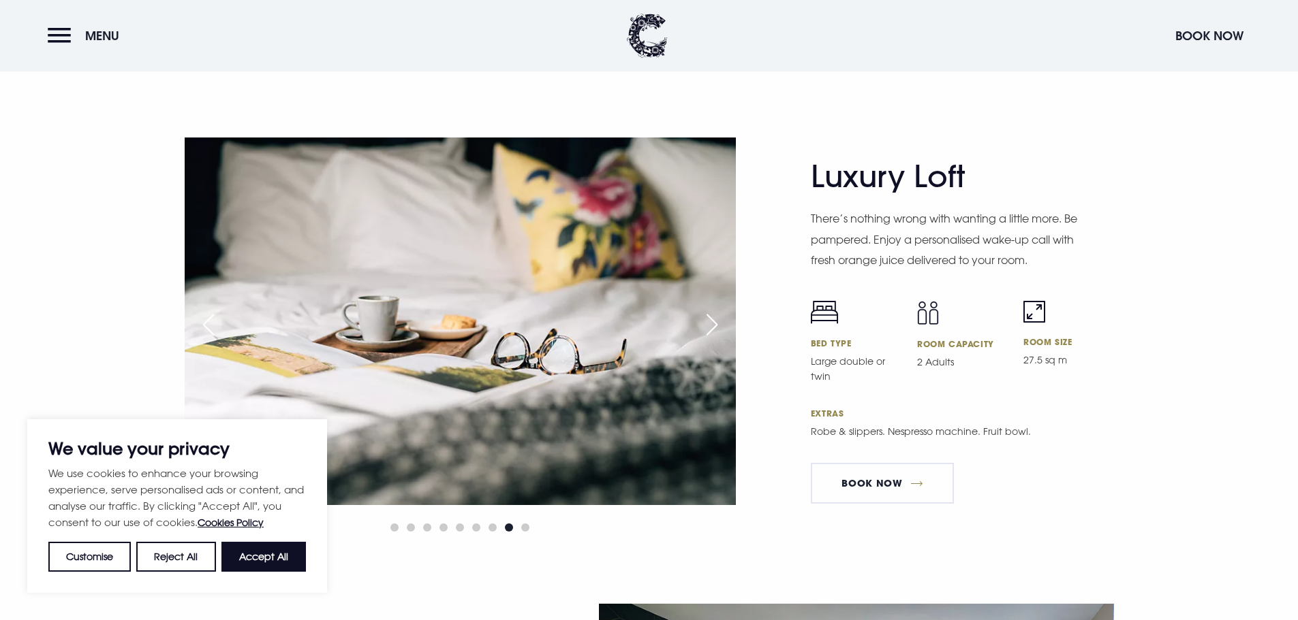
click at [725, 331] on div "Next slide" at bounding box center [712, 325] width 34 height 30
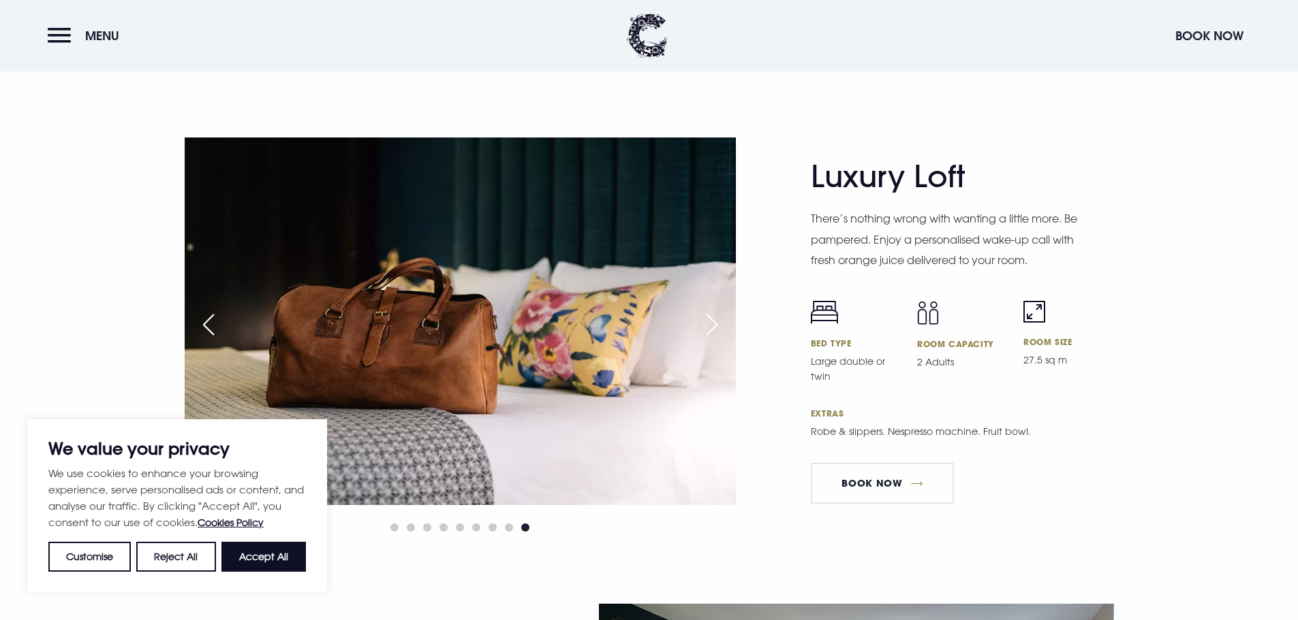
click at [725, 331] on div "Next slide" at bounding box center [712, 325] width 34 height 30
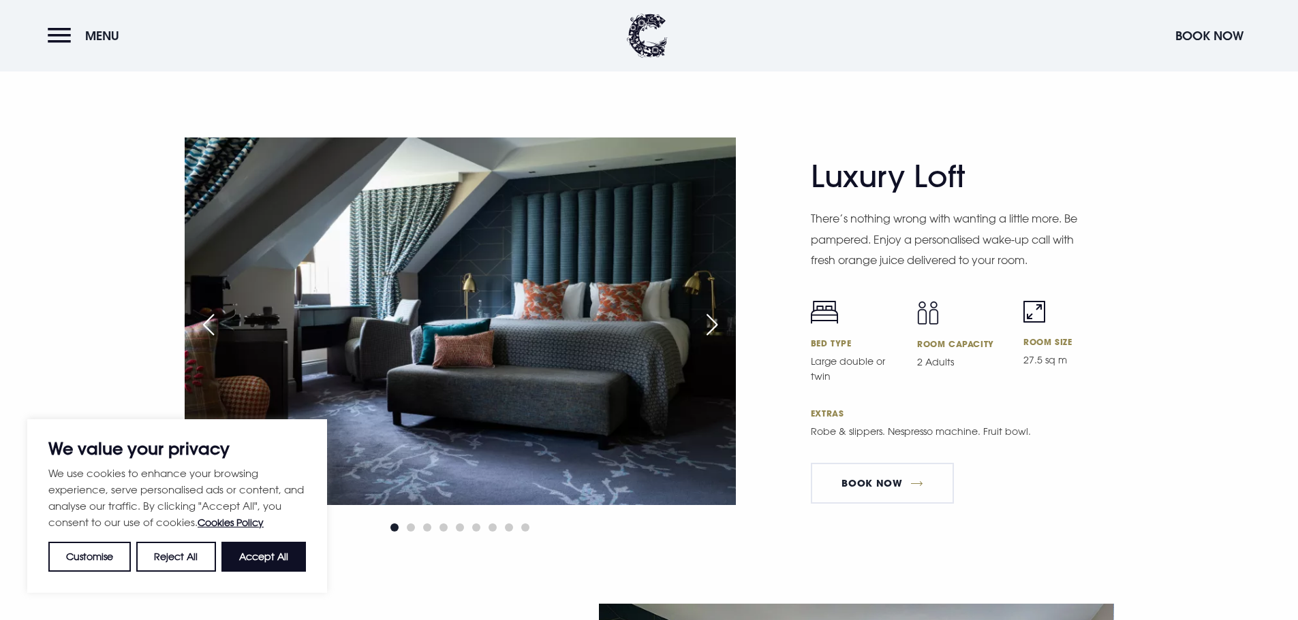
click at [725, 331] on div "Next slide" at bounding box center [712, 325] width 34 height 30
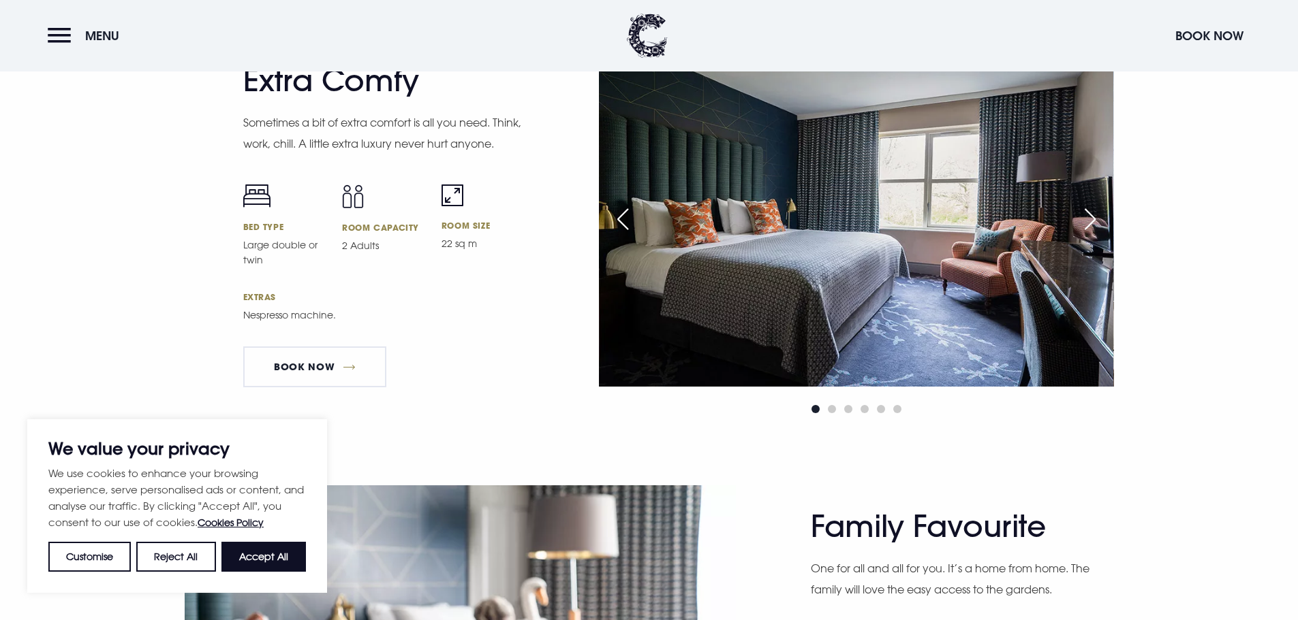
scroll to position [3474, 0]
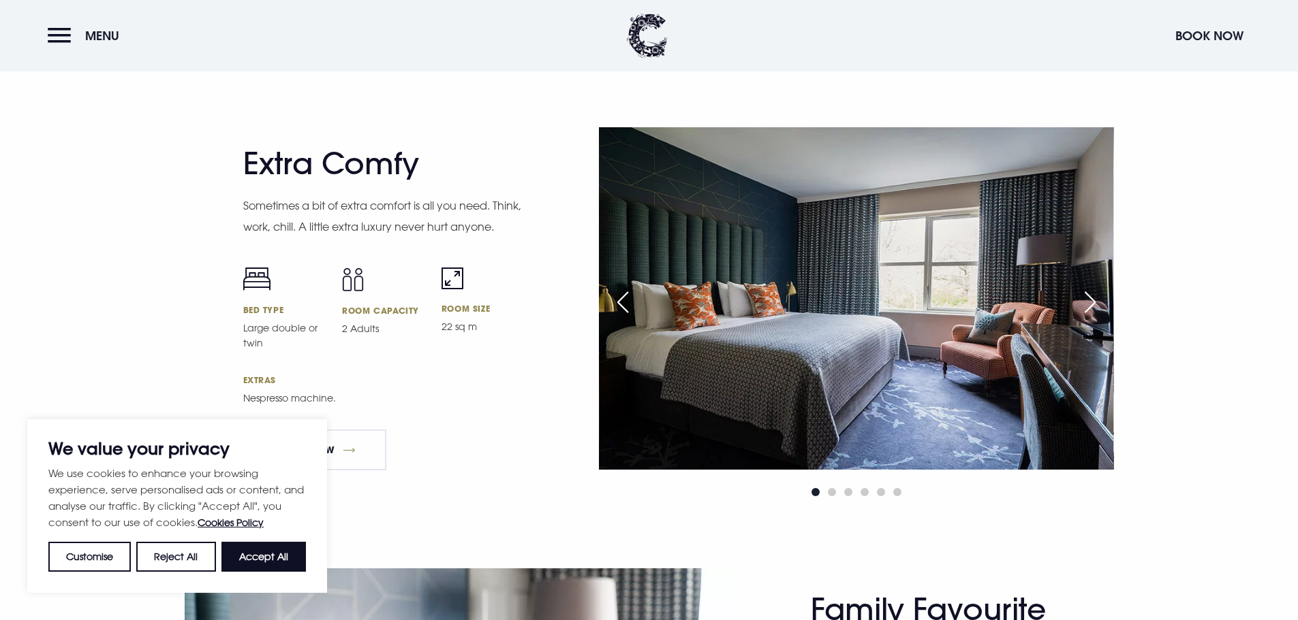
click at [1096, 302] on div "Next slide" at bounding box center [1090, 302] width 34 height 30
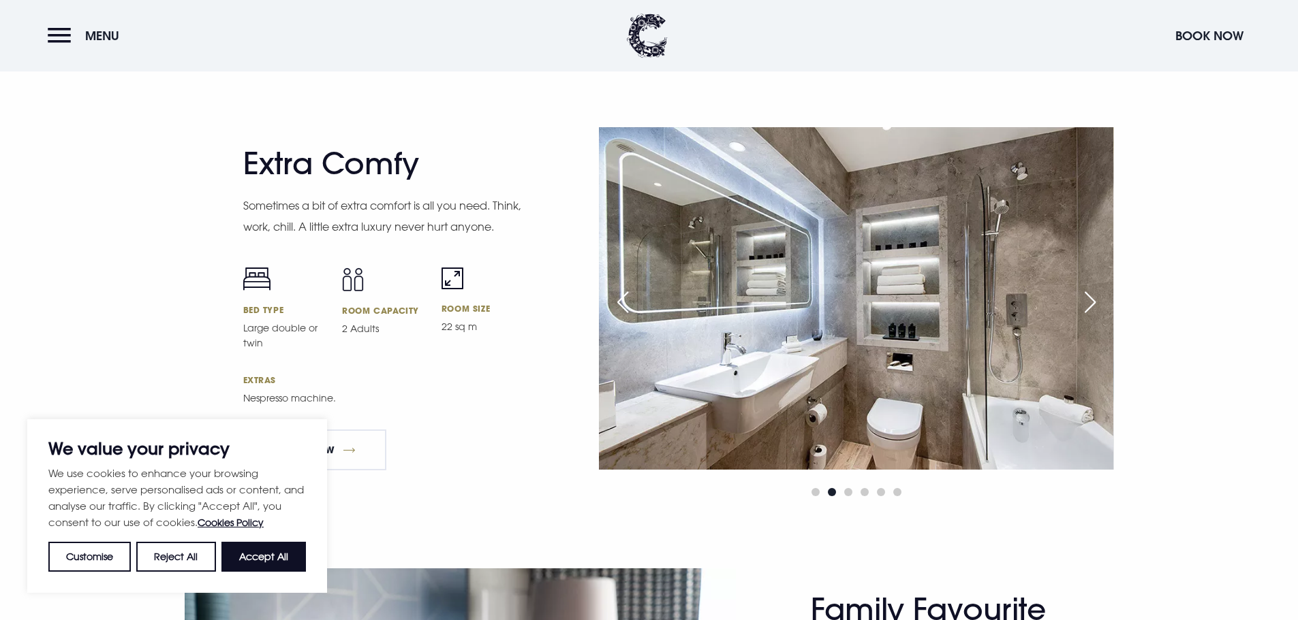
click at [1096, 302] on div "Next slide" at bounding box center [1090, 302] width 34 height 30
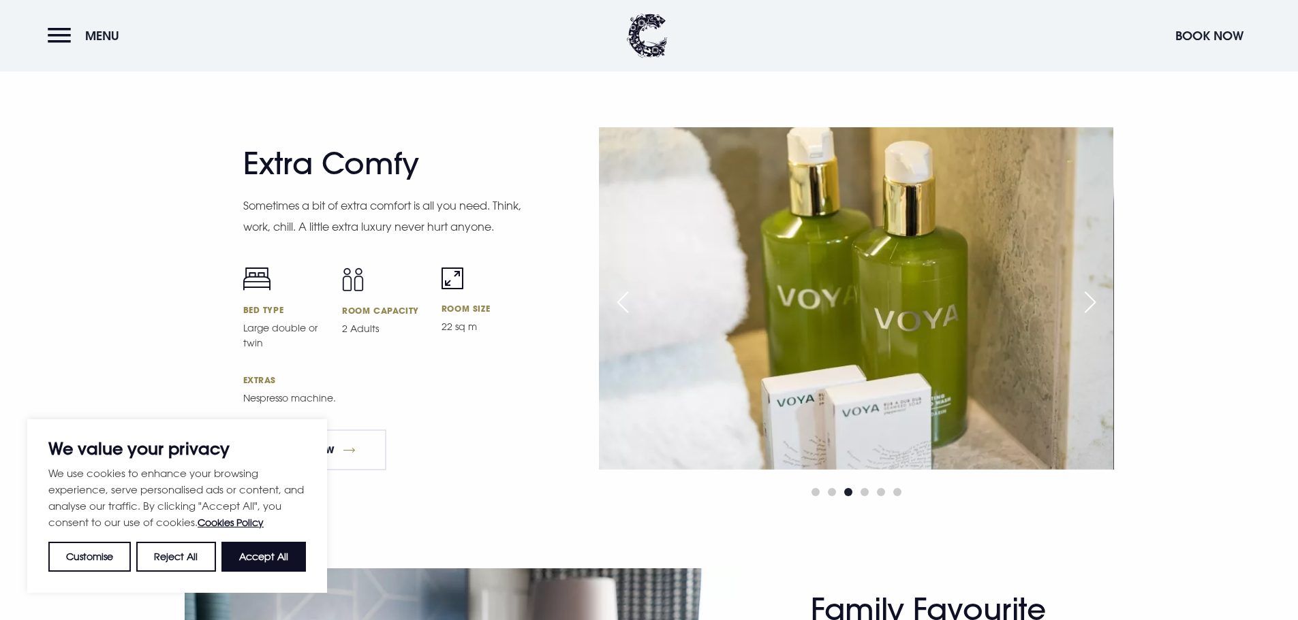
click at [1096, 302] on div "Next slide" at bounding box center [1090, 302] width 34 height 30
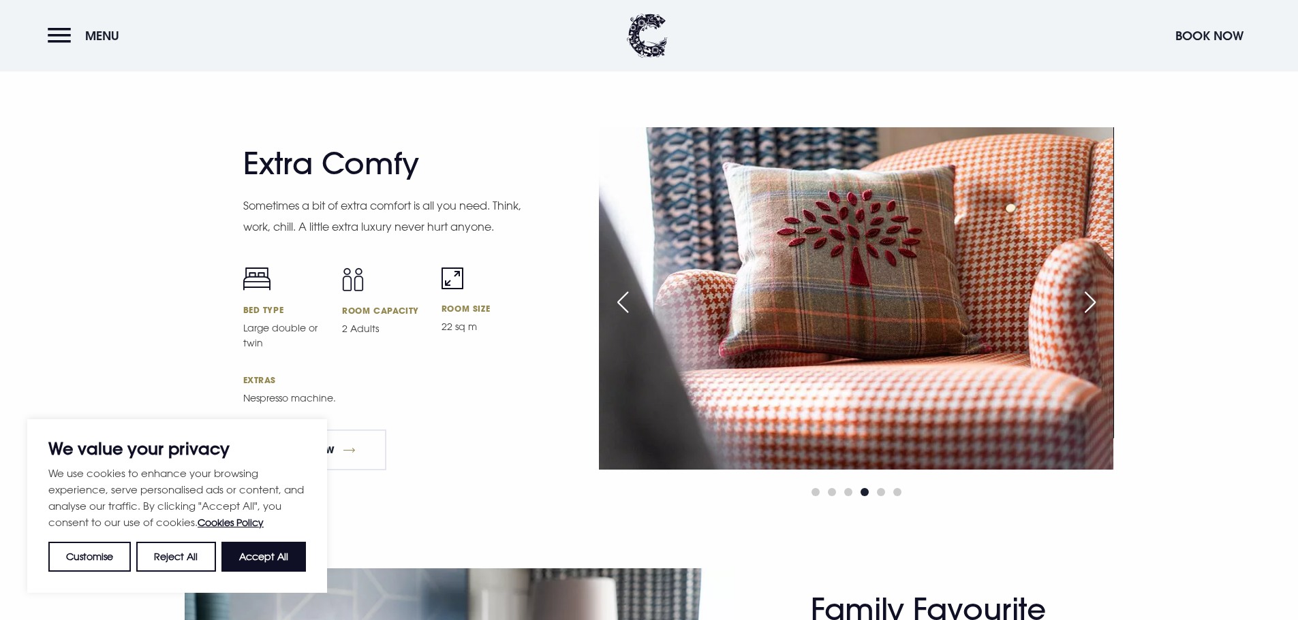
click at [1096, 302] on div "Next slide" at bounding box center [1090, 302] width 34 height 30
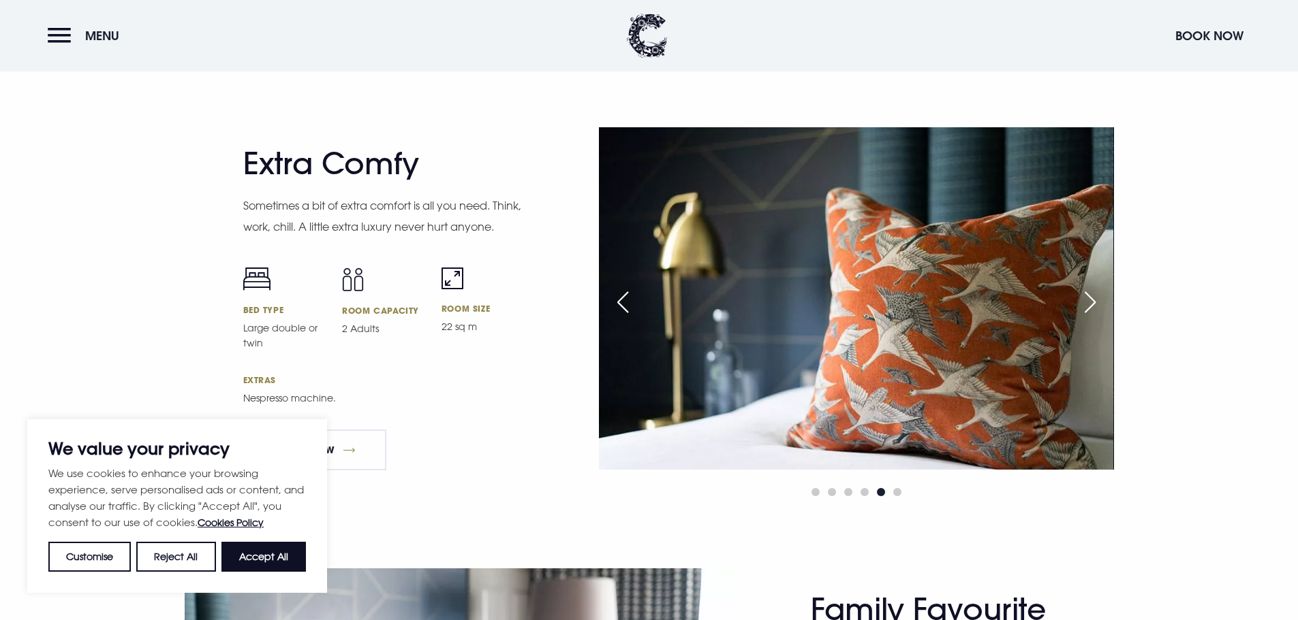
click at [1096, 302] on div "Next slide" at bounding box center [1090, 302] width 34 height 30
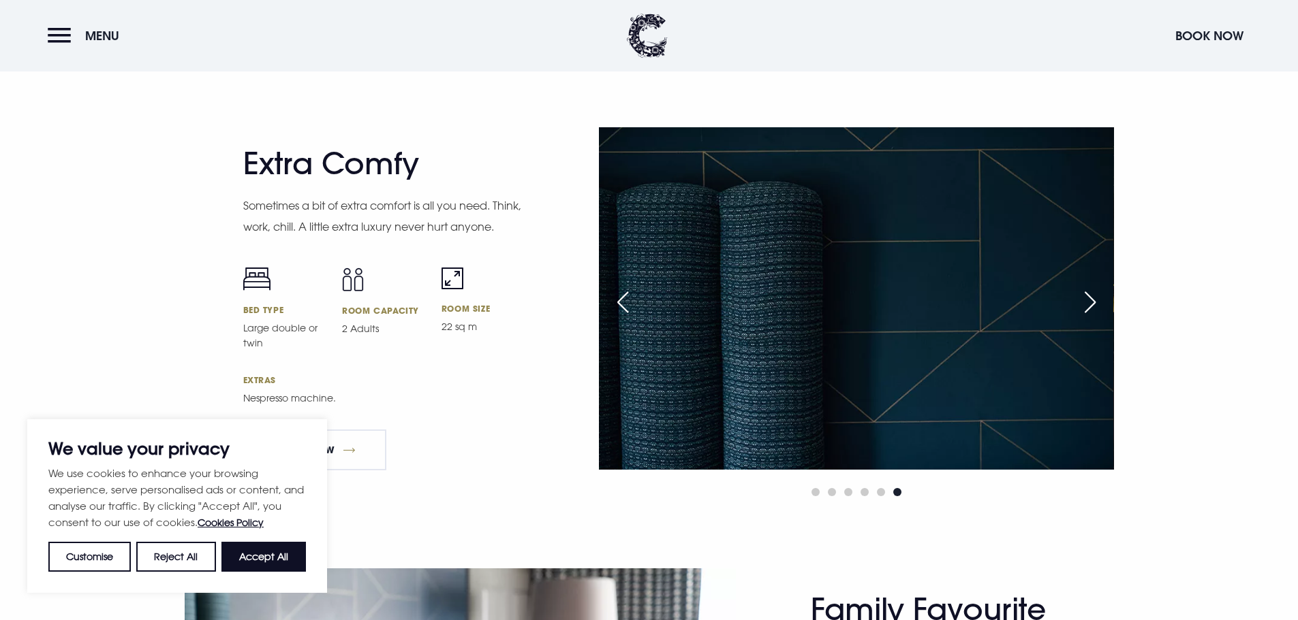
click at [1096, 302] on div "Next slide" at bounding box center [1090, 302] width 34 height 30
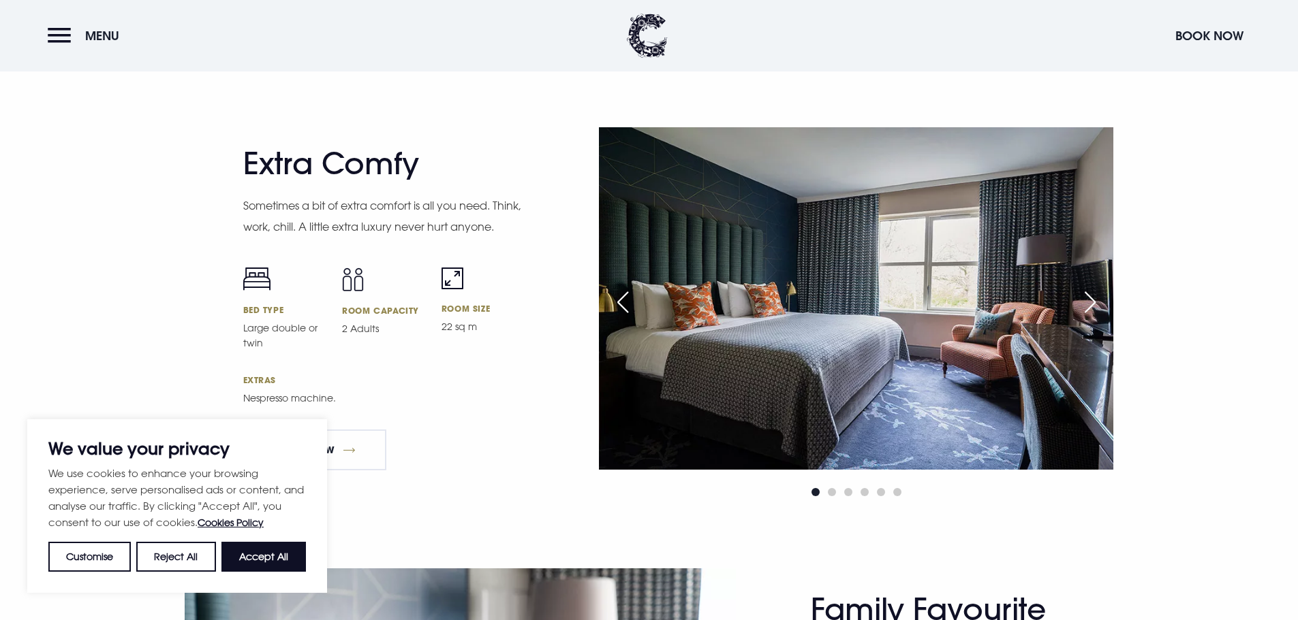
click at [1096, 302] on div "Next slide" at bounding box center [1090, 302] width 34 height 30
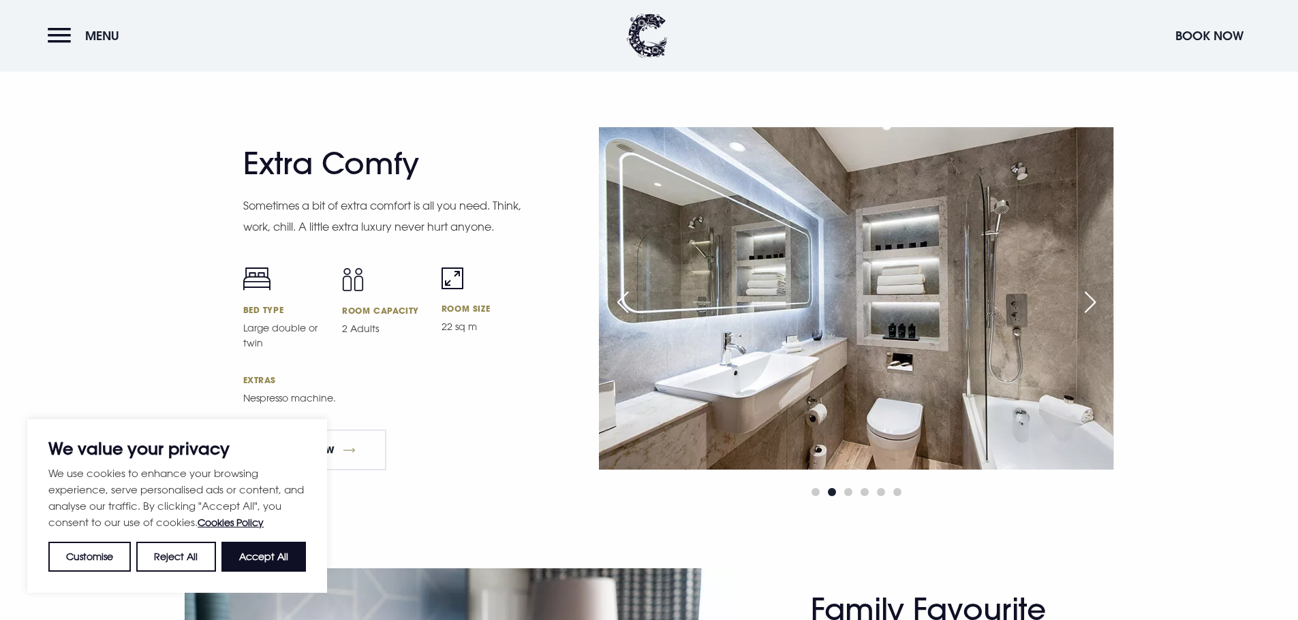
click at [1096, 302] on div "Next slide" at bounding box center [1090, 302] width 34 height 30
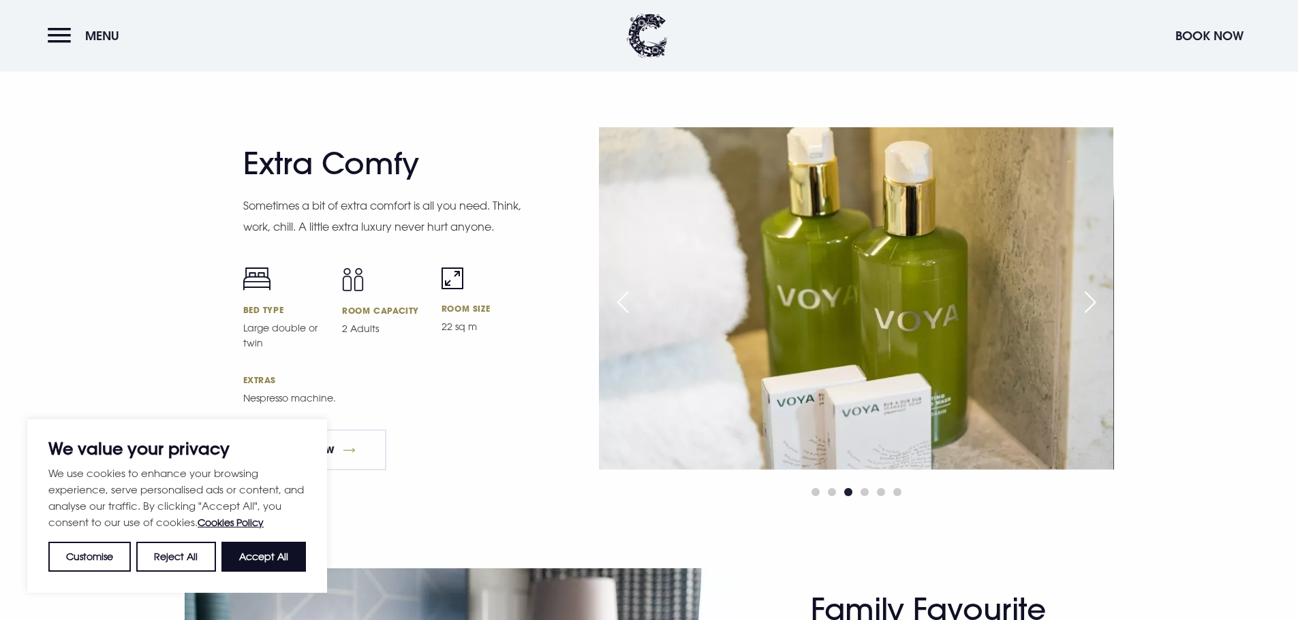
click at [1096, 302] on div "Next slide" at bounding box center [1090, 302] width 34 height 30
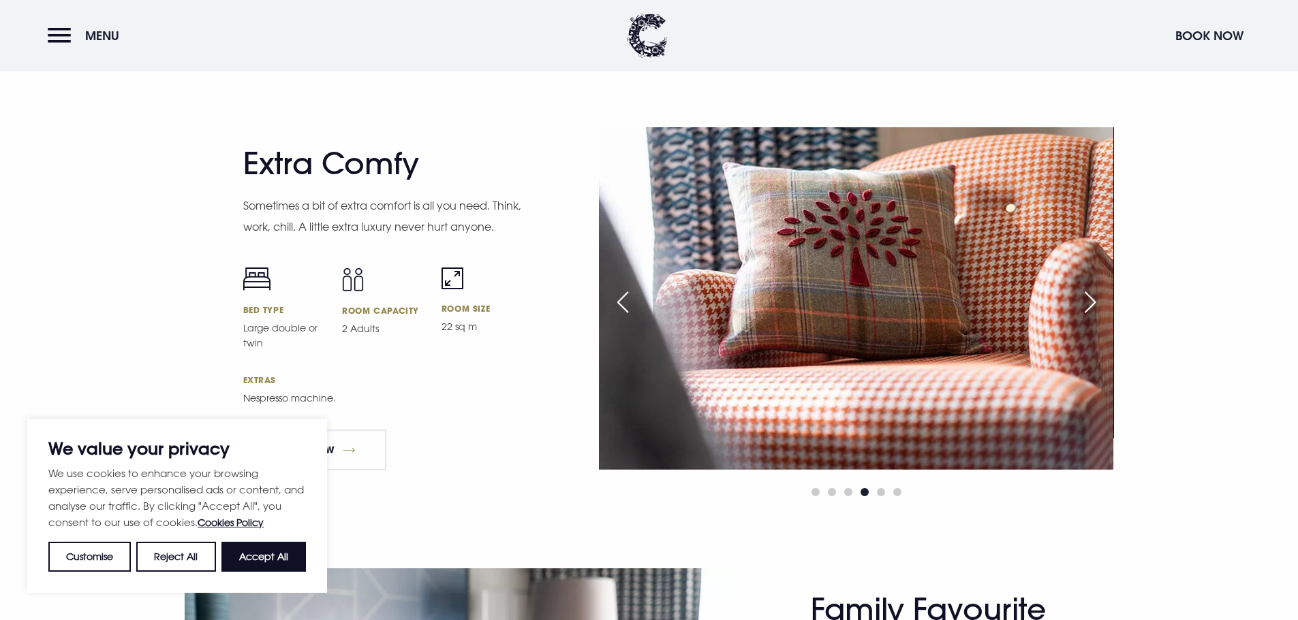
click at [1096, 302] on div "Next slide" at bounding box center [1090, 302] width 34 height 30
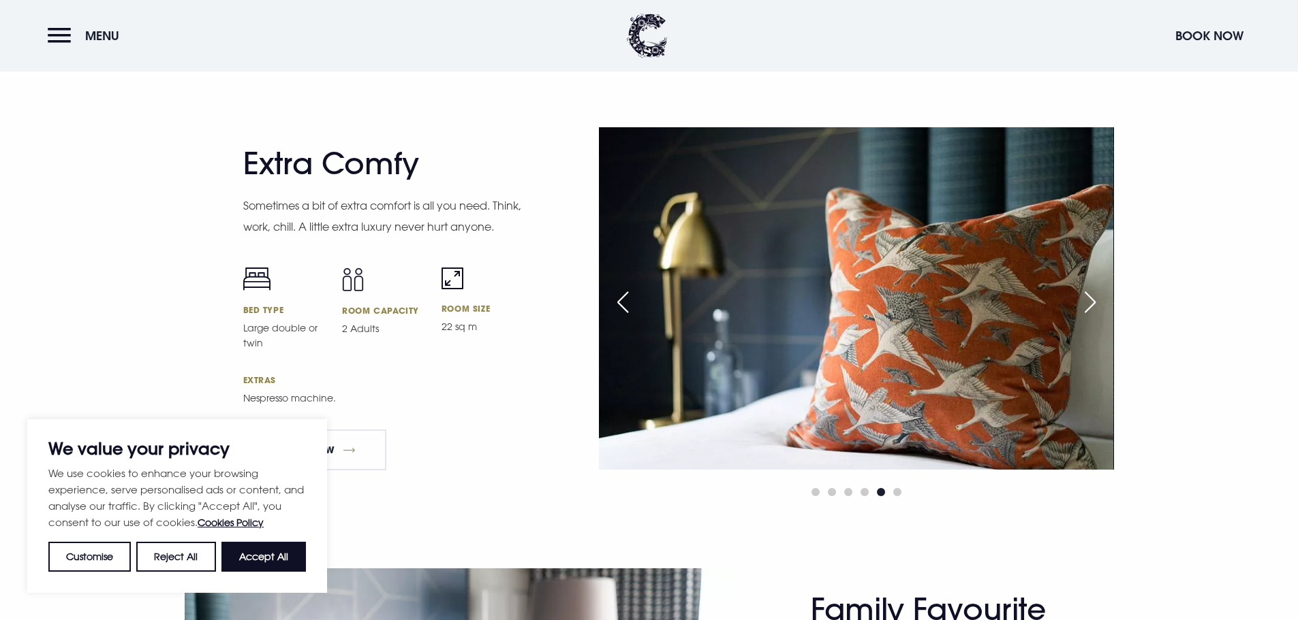
click at [1096, 302] on div "Next slide" at bounding box center [1090, 302] width 34 height 30
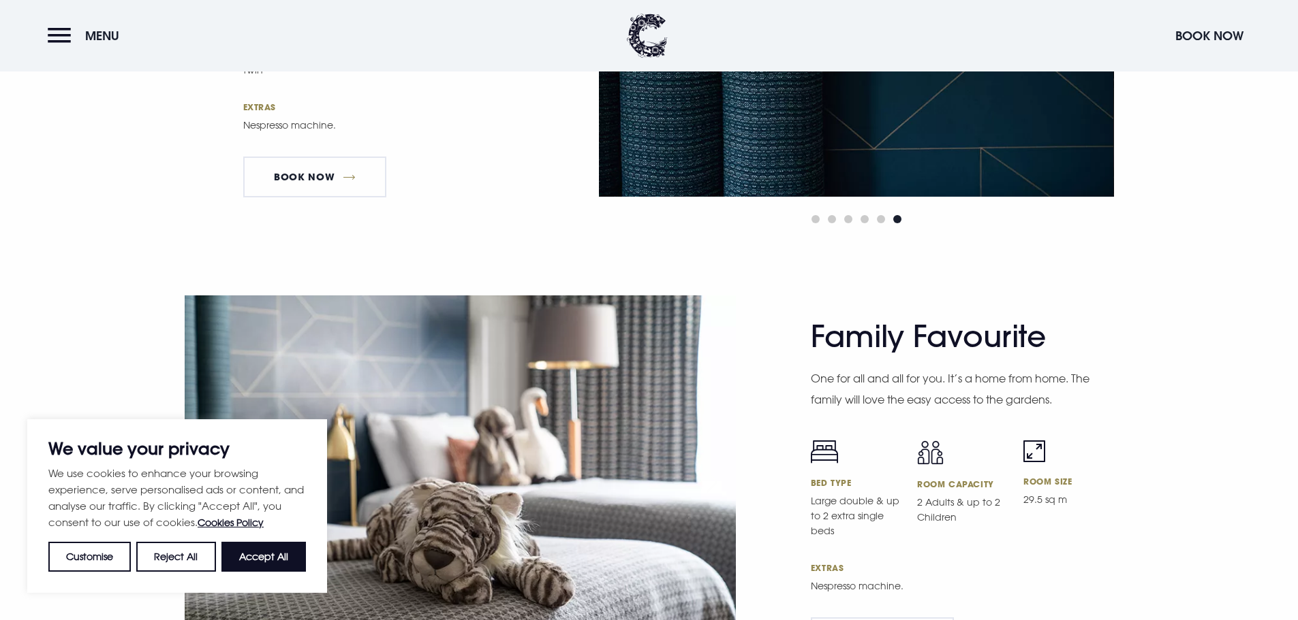
scroll to position [3882, 0]
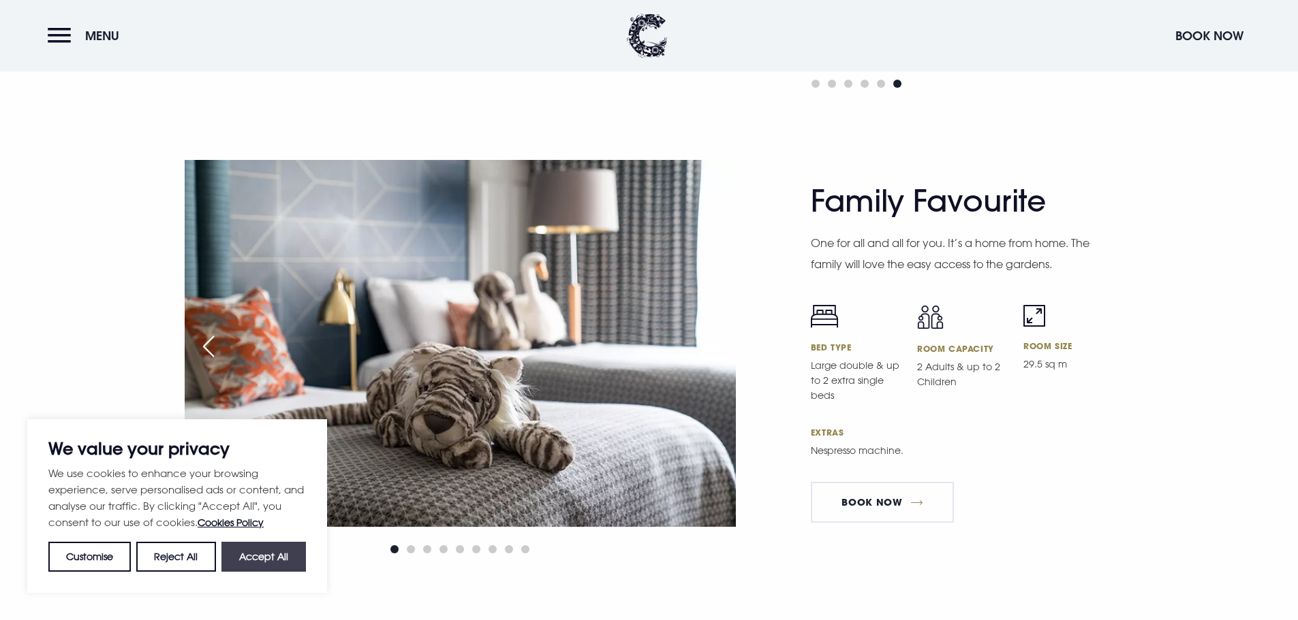
click at [261, 556] on button "Accept All" at bounding box center [263, 557] width 84 height 30
checkbox input "true"
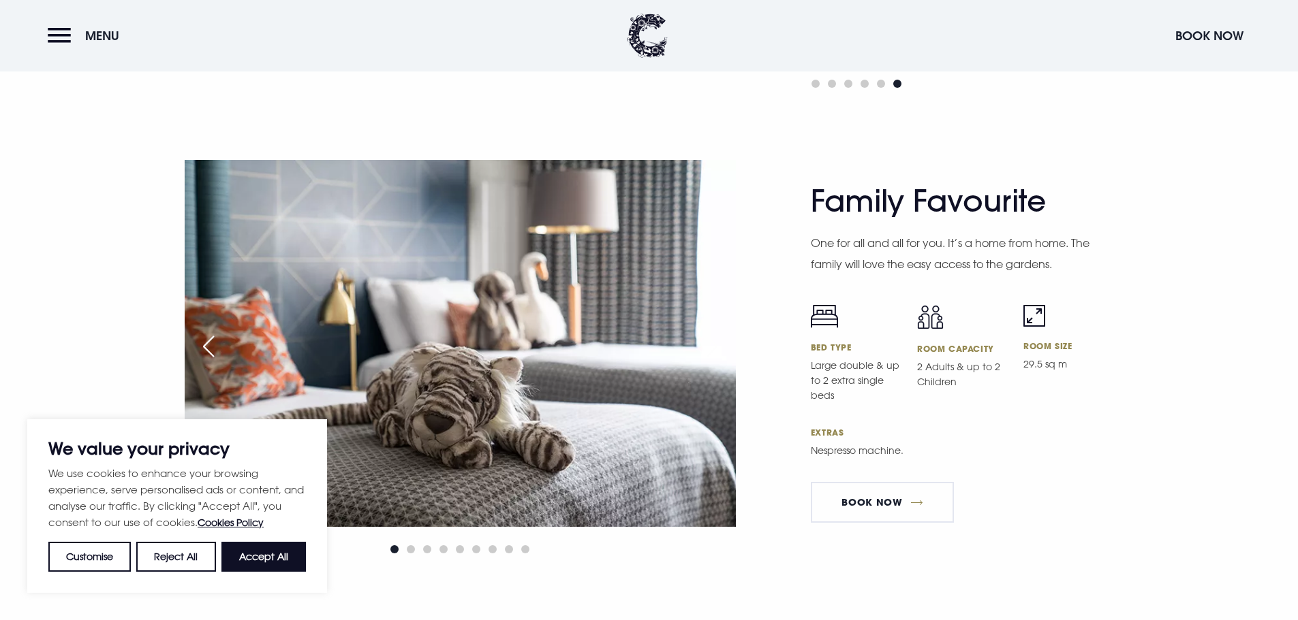
checkbox input "true"
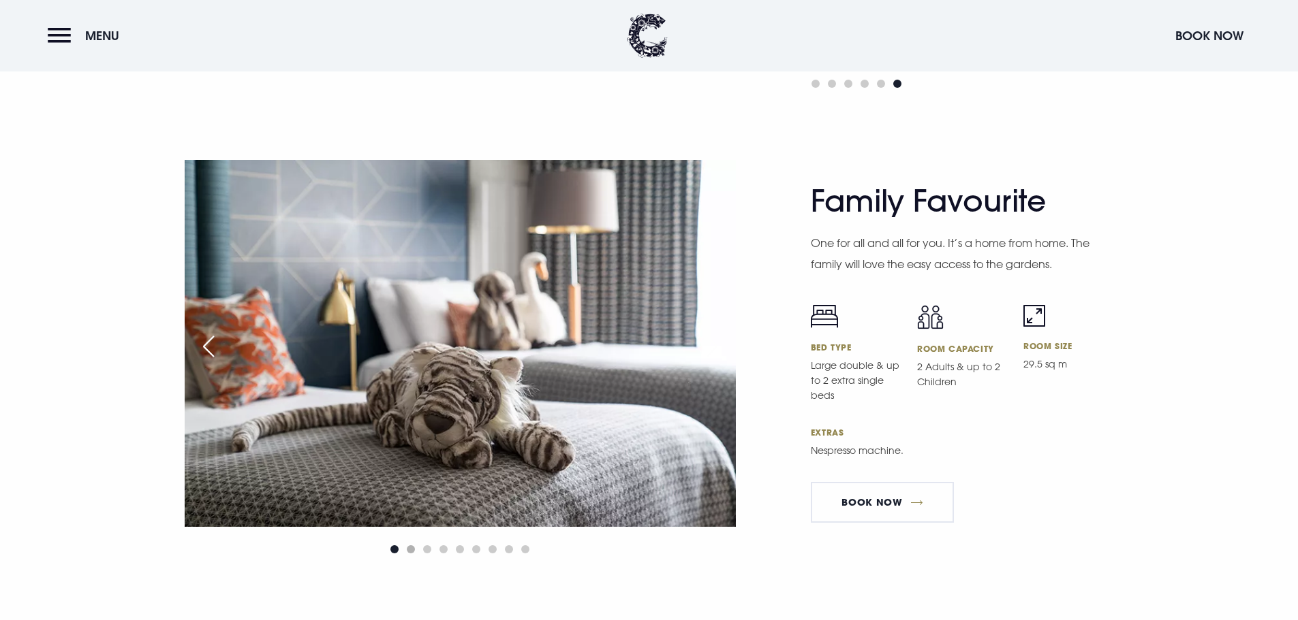
click at [410, 546] on span "Go to slide 2" at bounding box center [411, 550] width 8 height 8
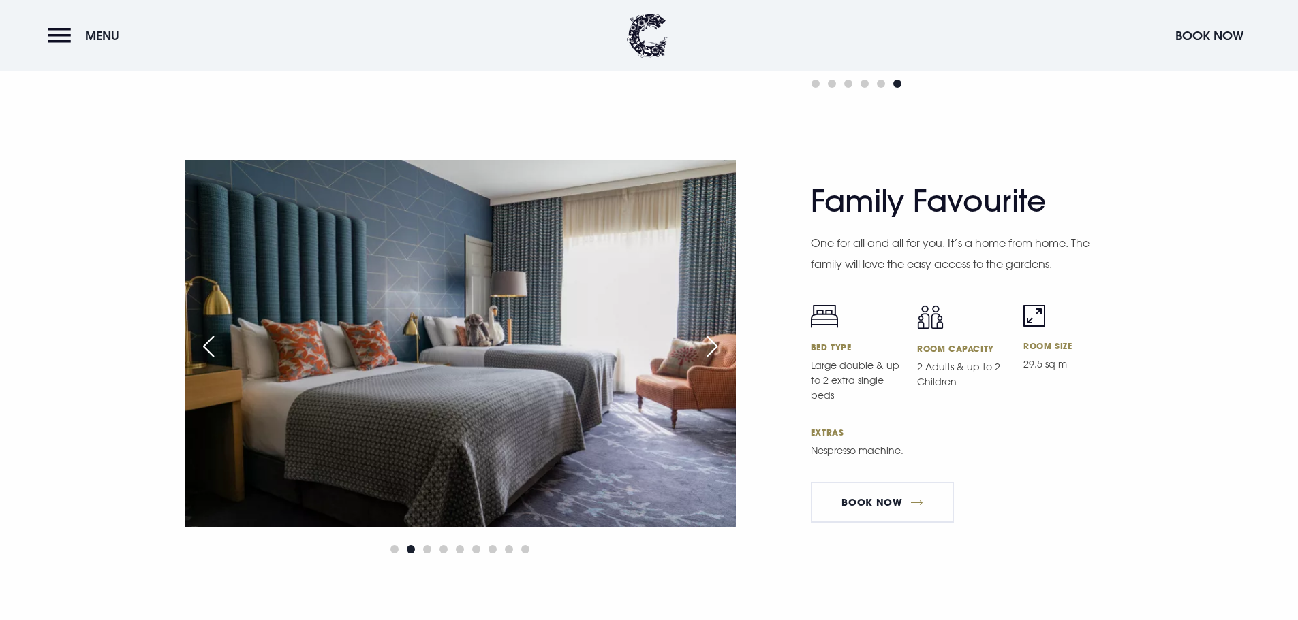
click at [411, 546] on span "Go to slide 2" at bounding box center [411, 550] width 8 height 8
click at [429, 546] on span "Go to slide 3" at bounding box center [427, 550] width 8 height 8
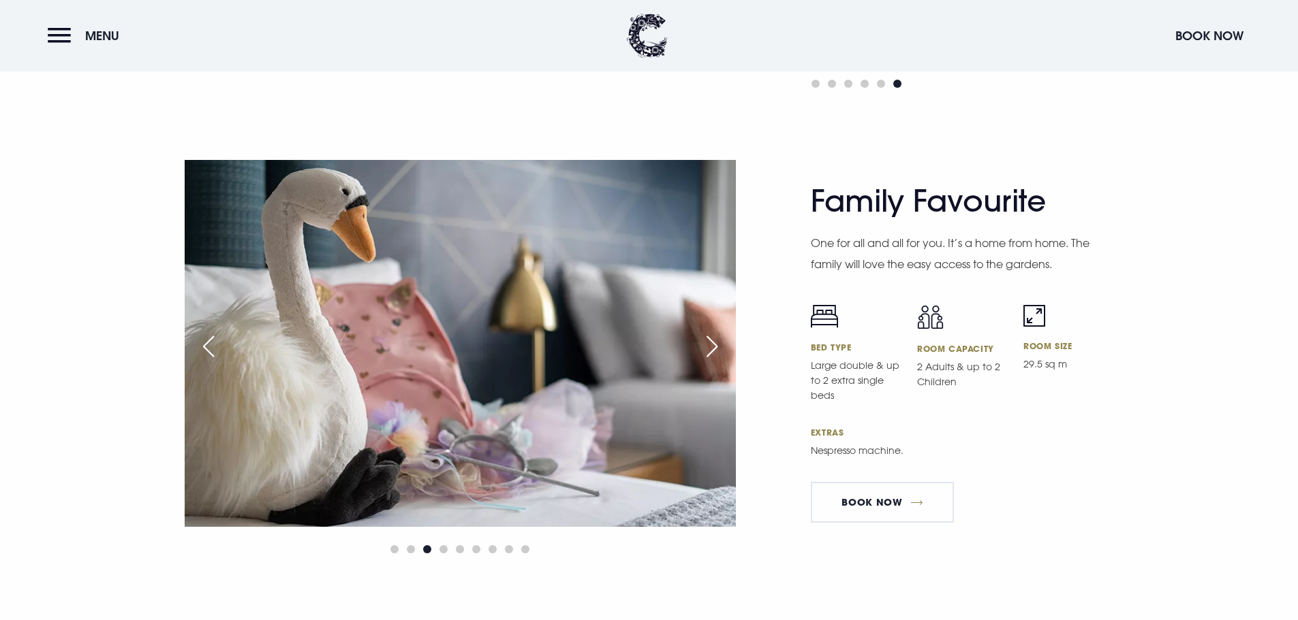
click at [450, 541] on div at bounding box center [460, 549] width 551 height 16
click at [444, 546] on span "Go to slide 4" at bounding box center [443, 550] width 8 height 8
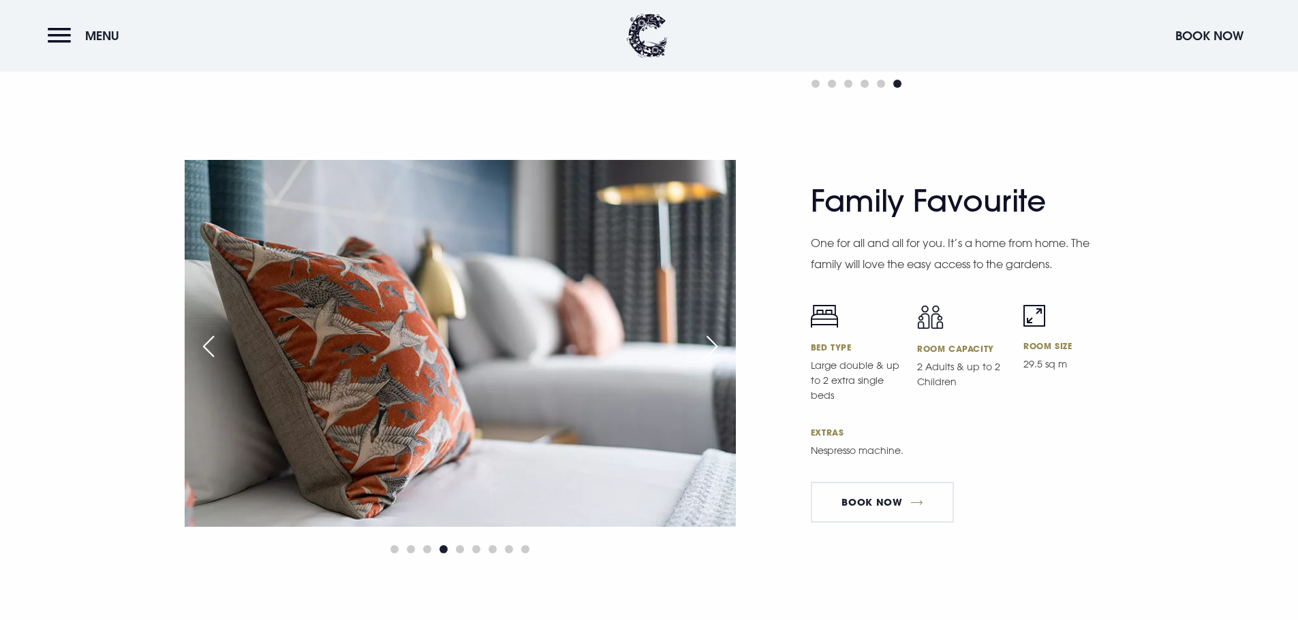
click at [460, 541] on div at bounding box center [460, 549] width 551 height 16
click at [461, 546] on span "Go to slide 5" at bounding box center [460, 550] width 8 height 8
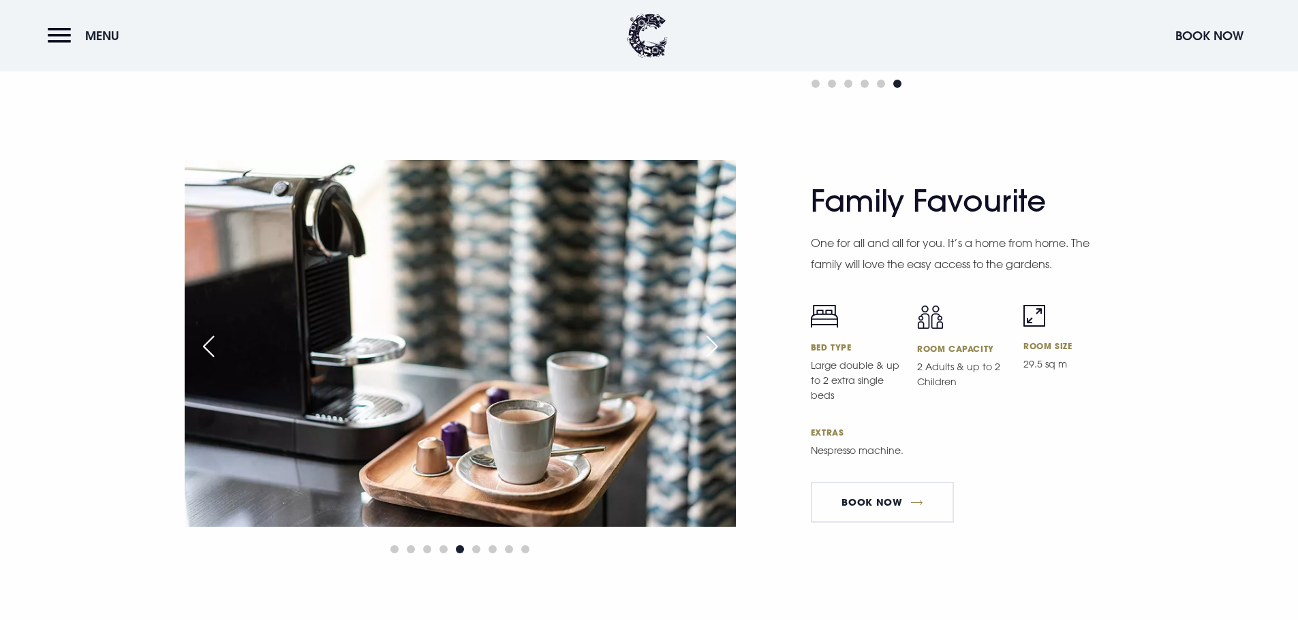
click at [461, 542] on div at bounding box center [460, 549] width 551 height 16
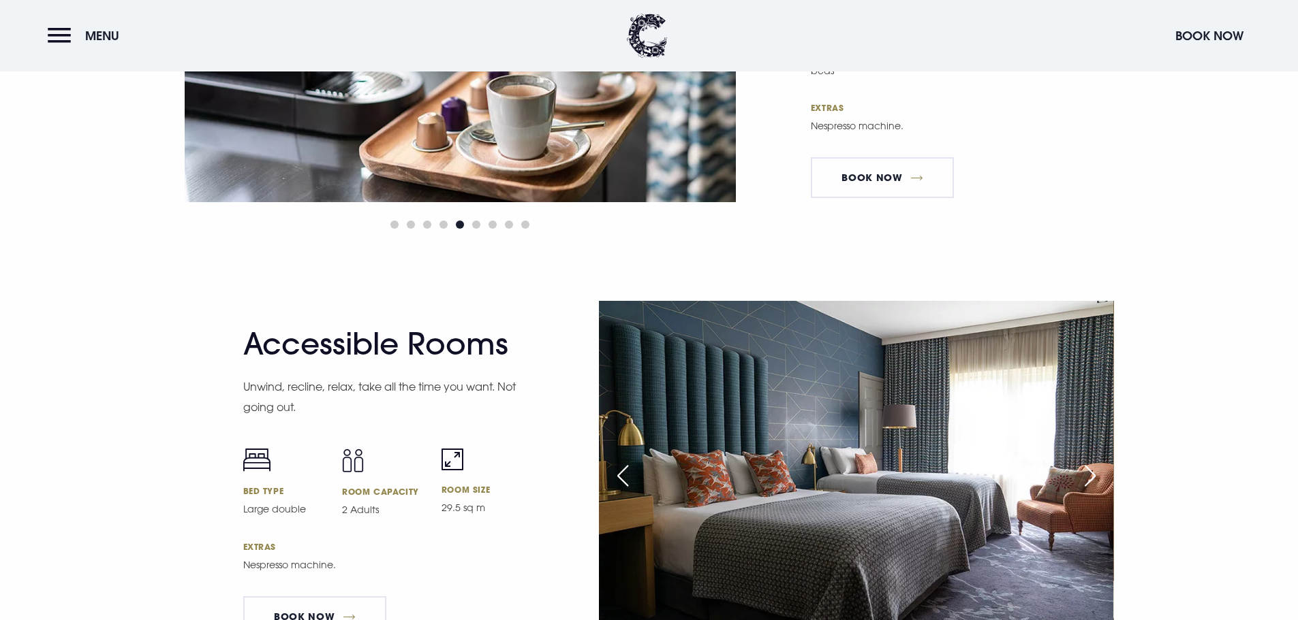
scroll to position [4359, 0]
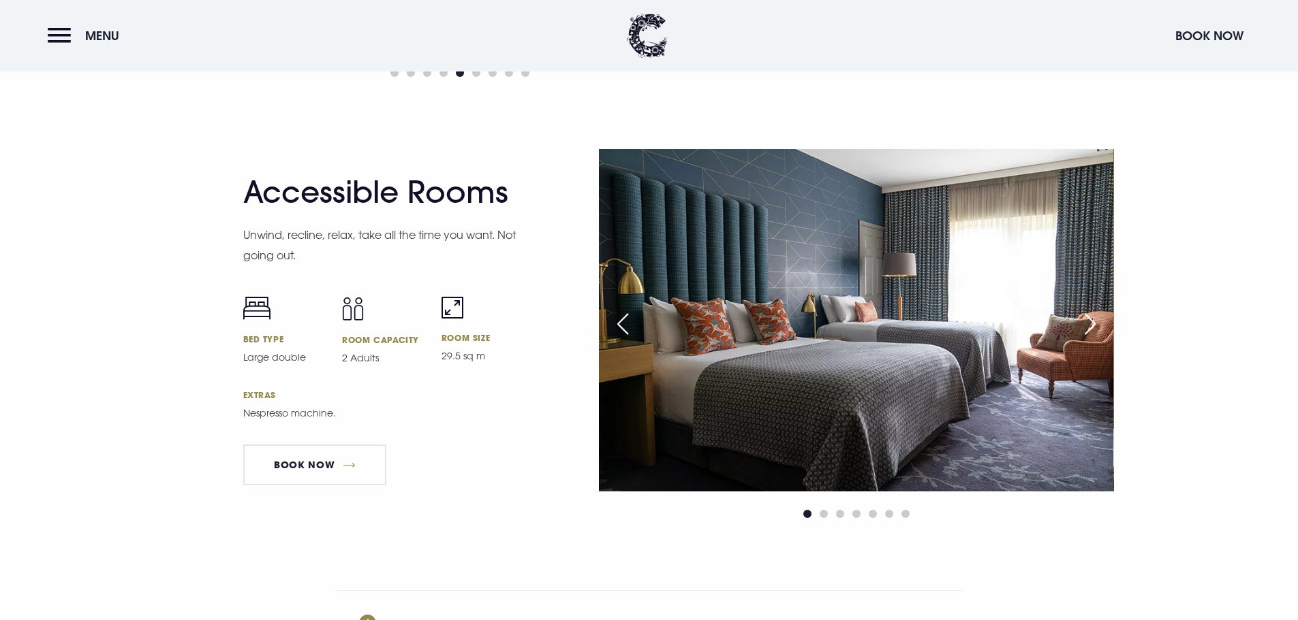
click at [1096, 321] on div "Next slide" at bounding box center [1090, 324] width 34 height 30
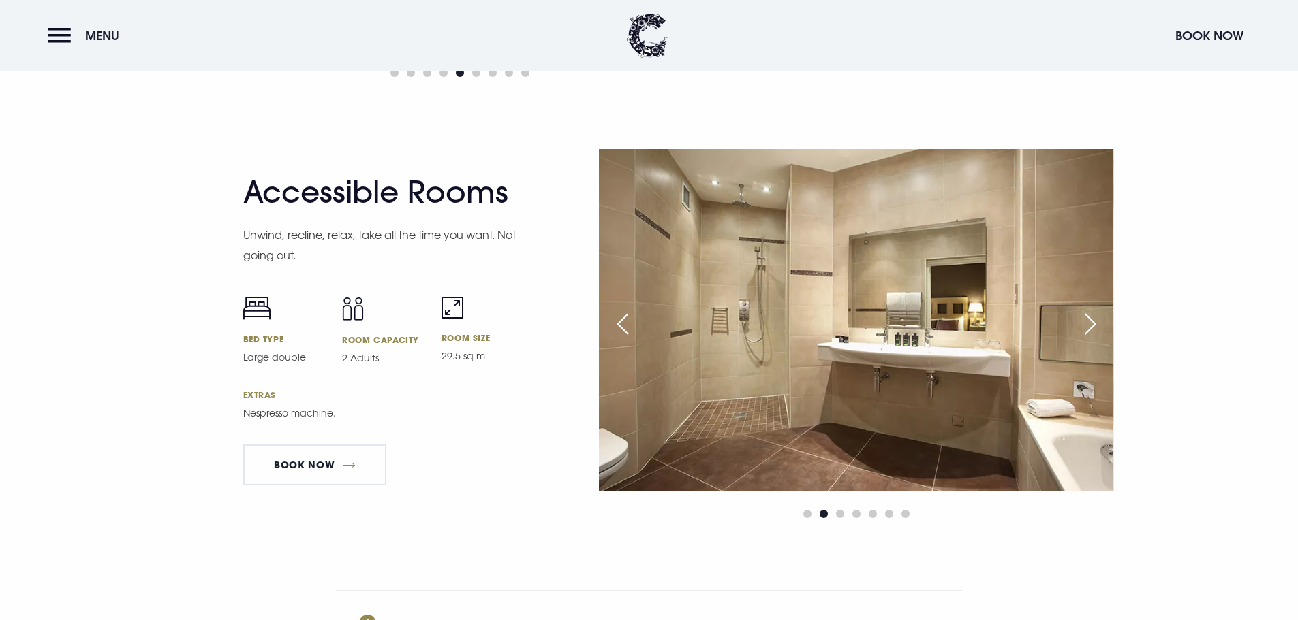
click at [1096, 321] on div "Next slide" at bounding box center [1090, 324] width 34 height 30
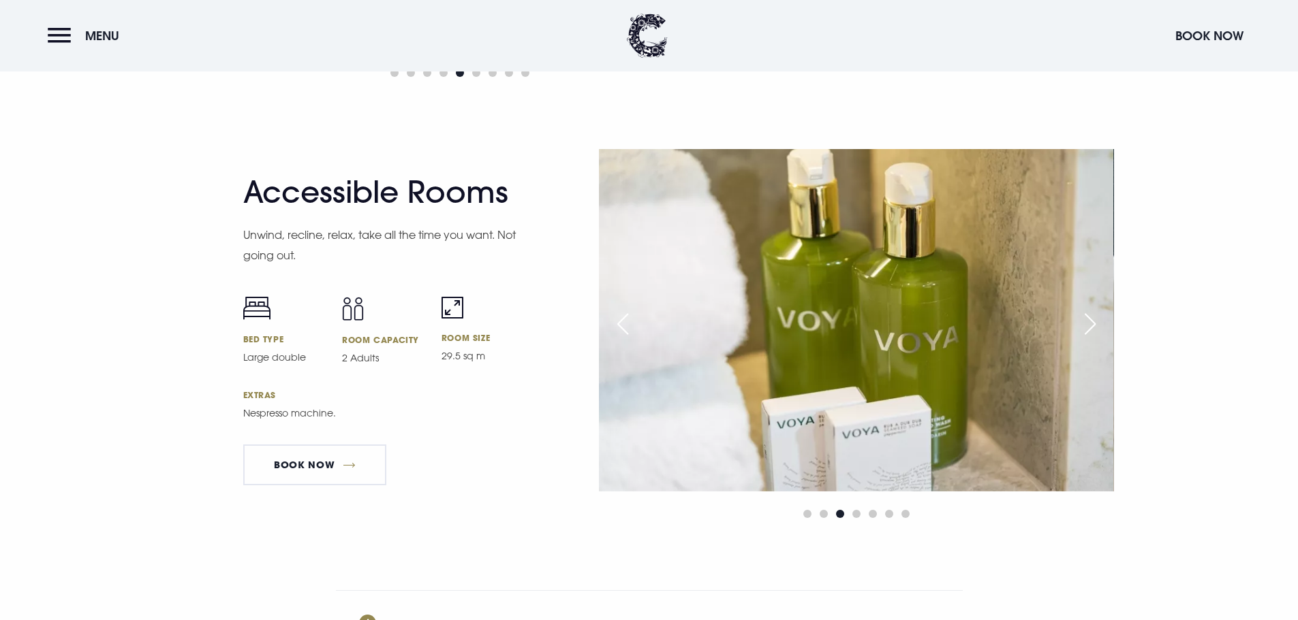
click at [1096, 321] on div "Next slide" at bounding box center [1090, 324] width 34 height 30
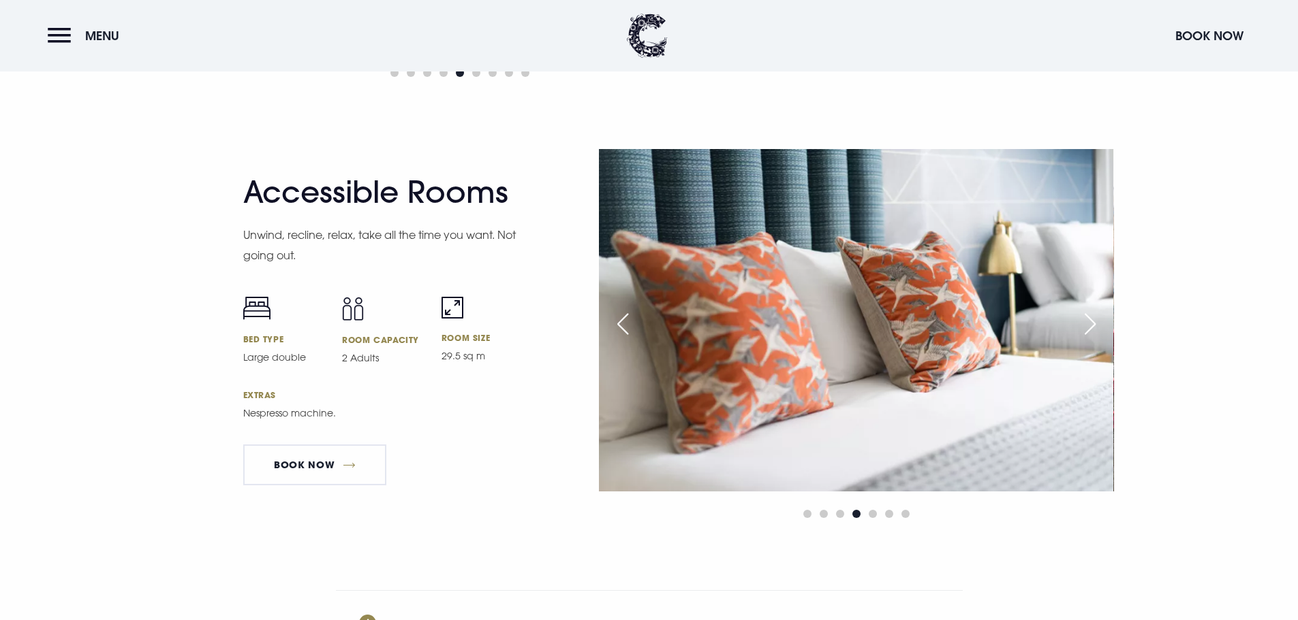
click at [1096, 321] on div "Next slide" at bounding box center [1090, 324] width 34 height 30
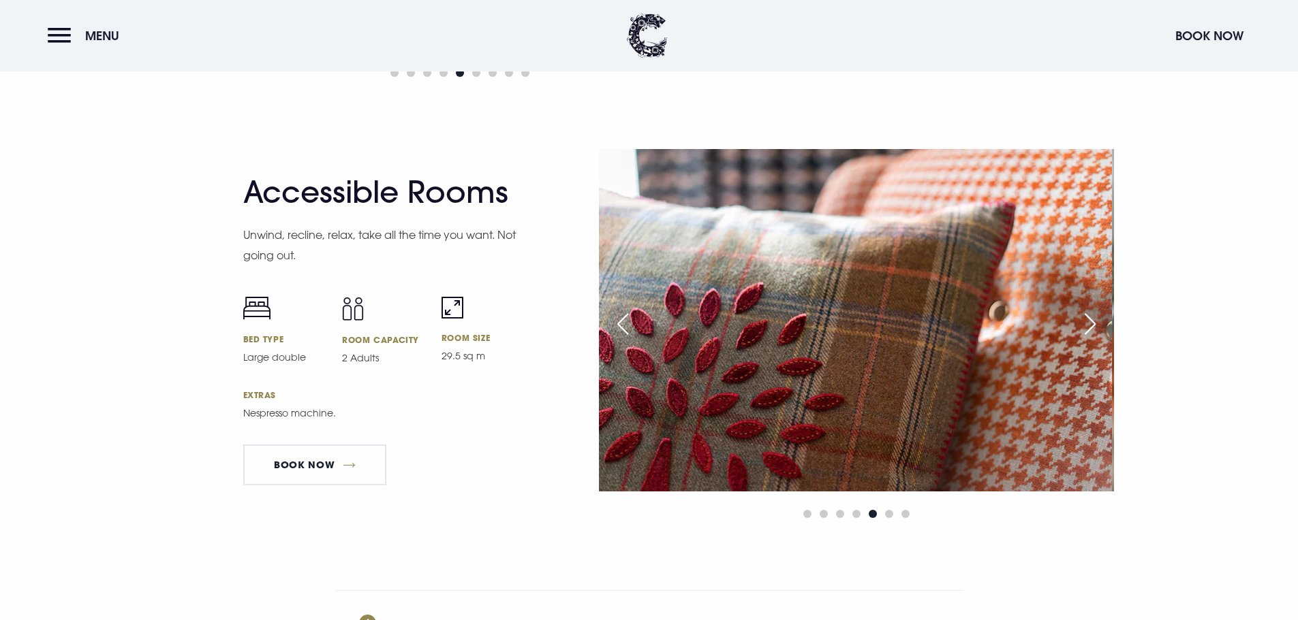
click at [1094, 324] on div "Next slide" at bounding box center [1090, 324] width 34 height 30
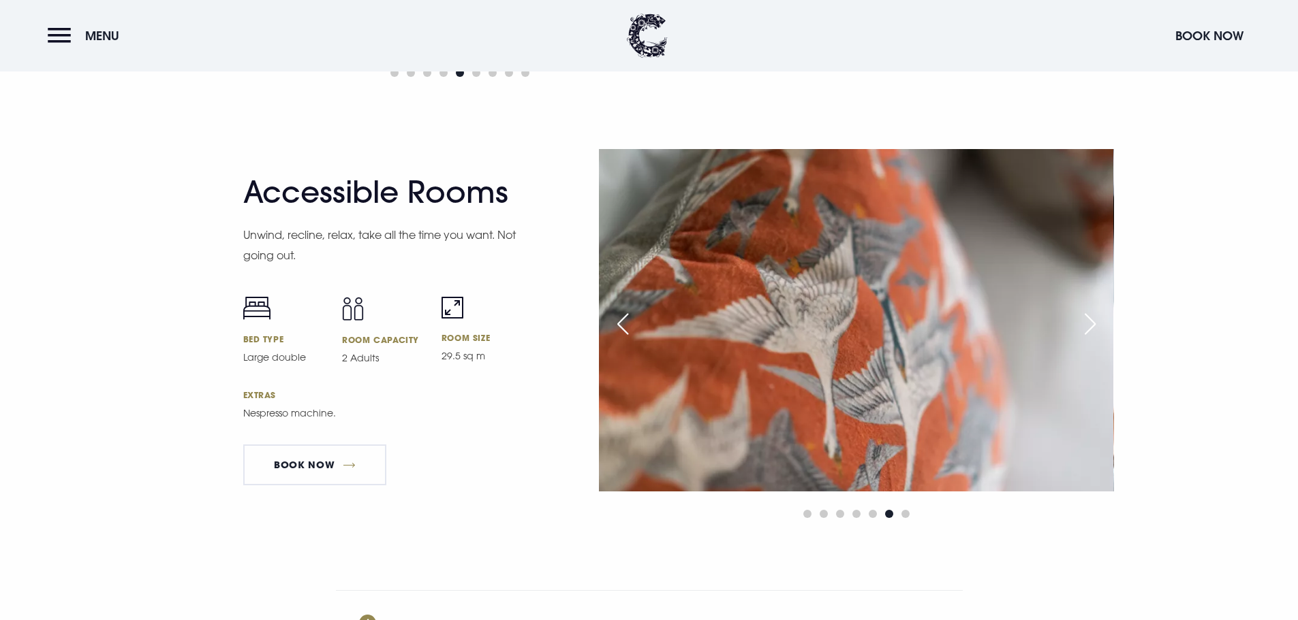
click at [1094, 324] on div "Next slide" at bounding box center [1090, 324] width 34 height 30
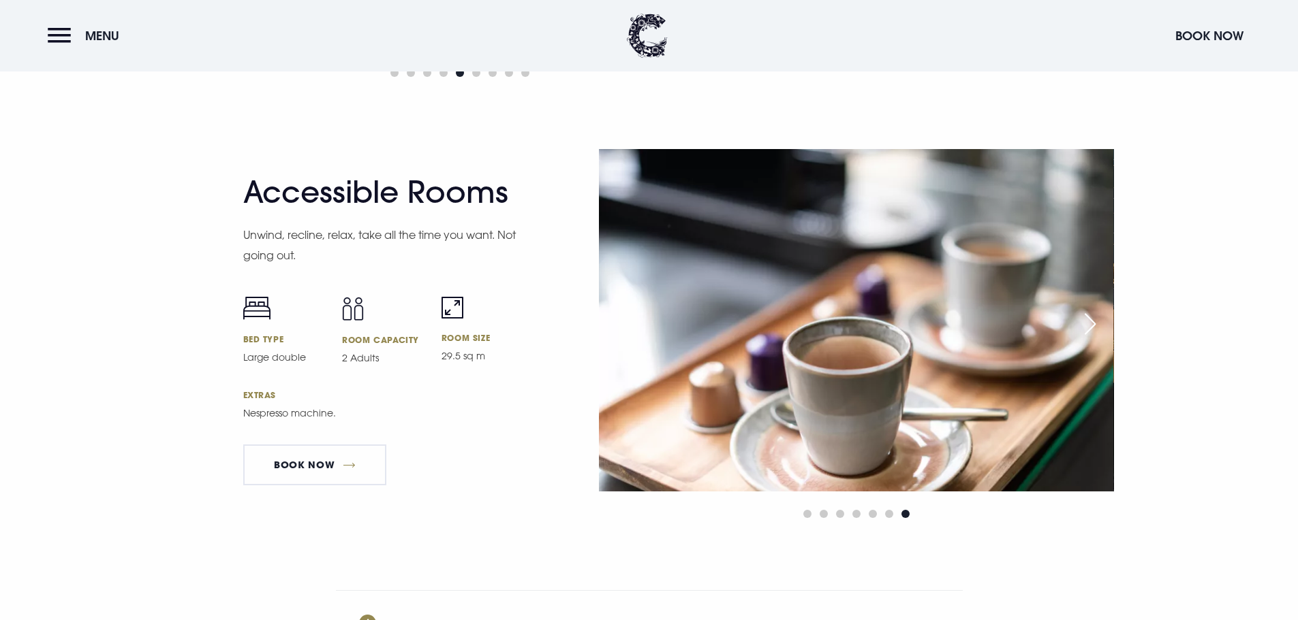
click at [1094, 324] on div "Next slide" at bounding box center [1090, 324] width 34 height 30
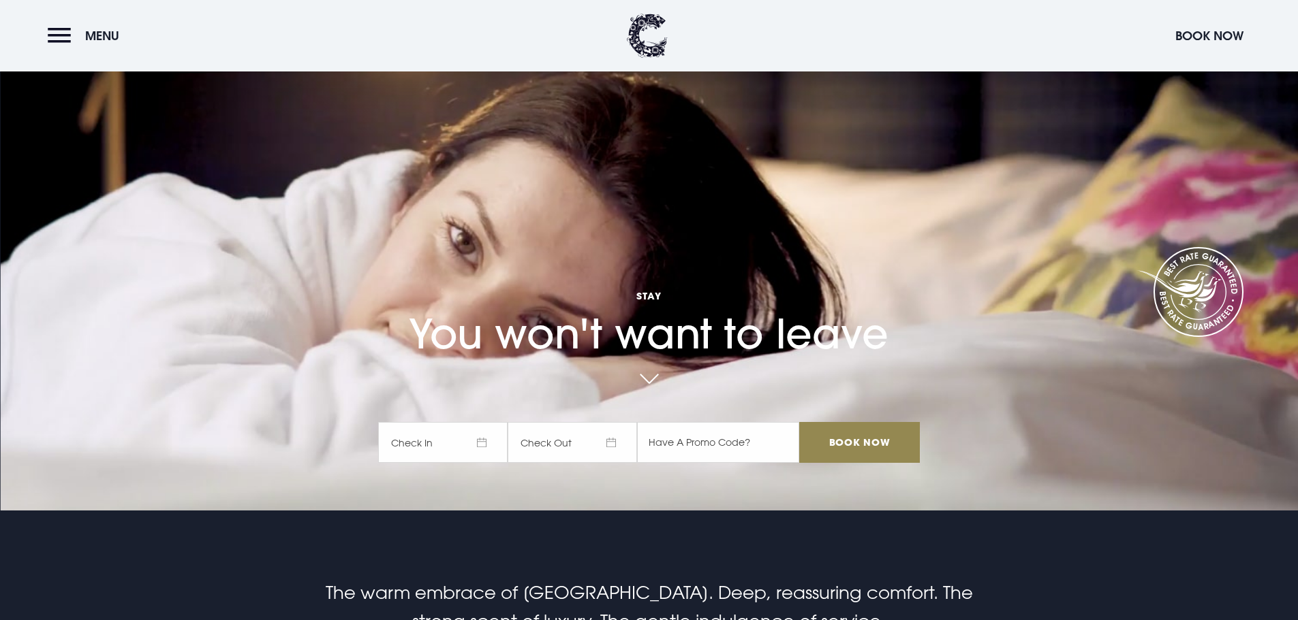
scroll to position [0, 0]
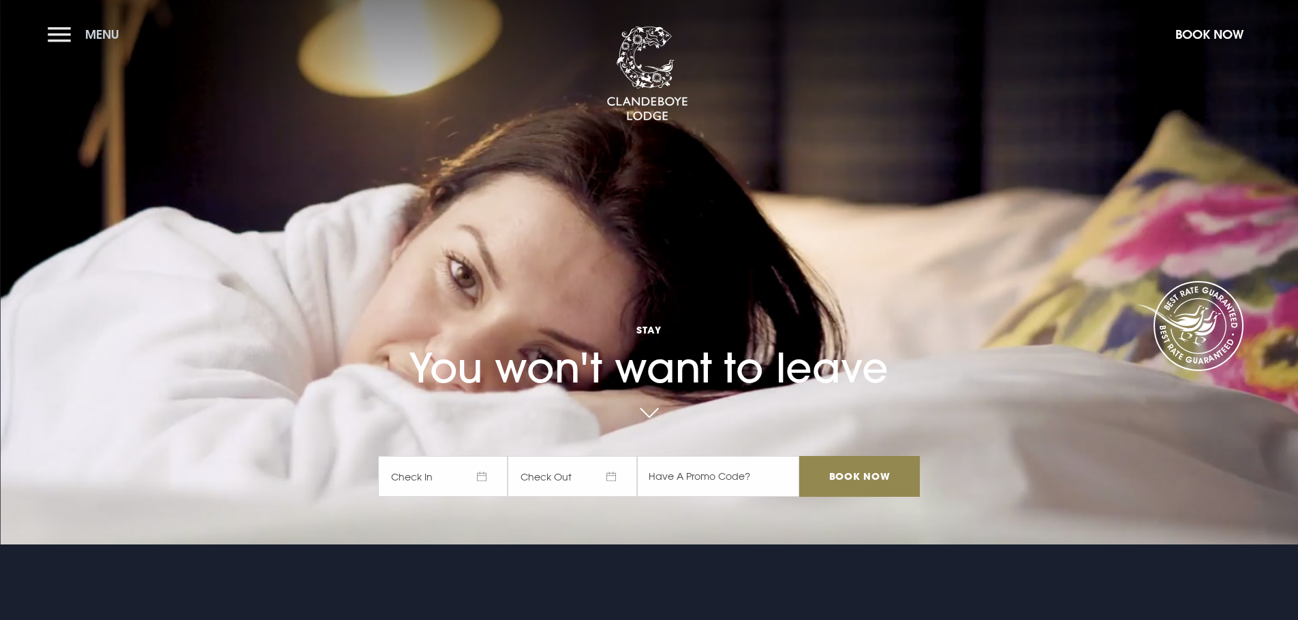
click at [70, 40] on button "Menu" at bounding box center [87, 34] width 78 height 29
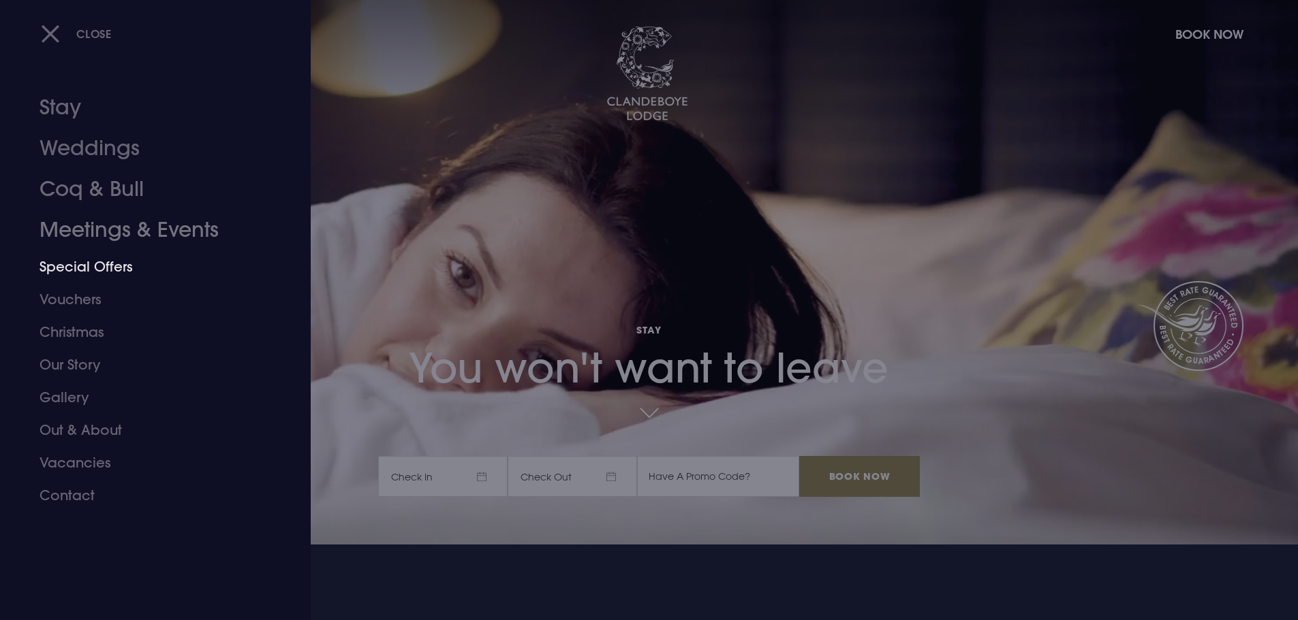
click at [84, 265] on link "Special Offers" at bounding box center [147, 267] width 215 height 33
